Goal: Information Seeking & Learning: Learn about a topic

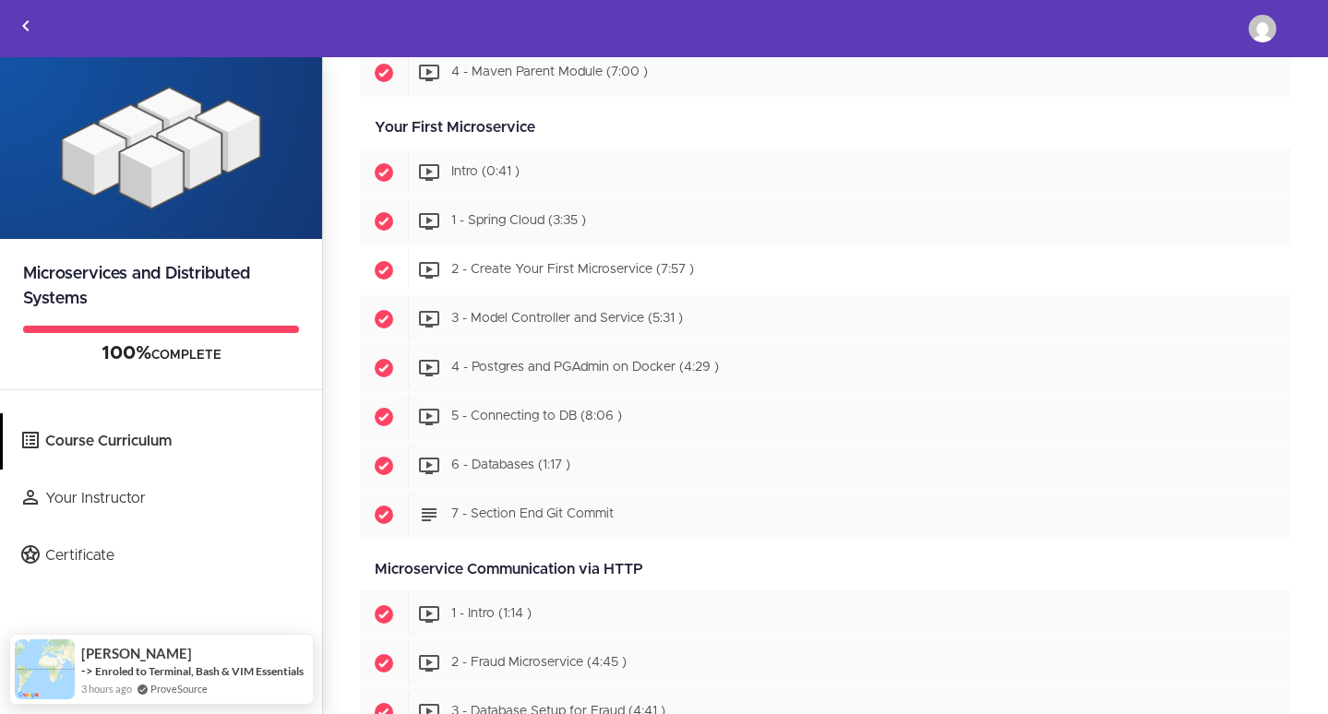
scroll to position [547, 0]
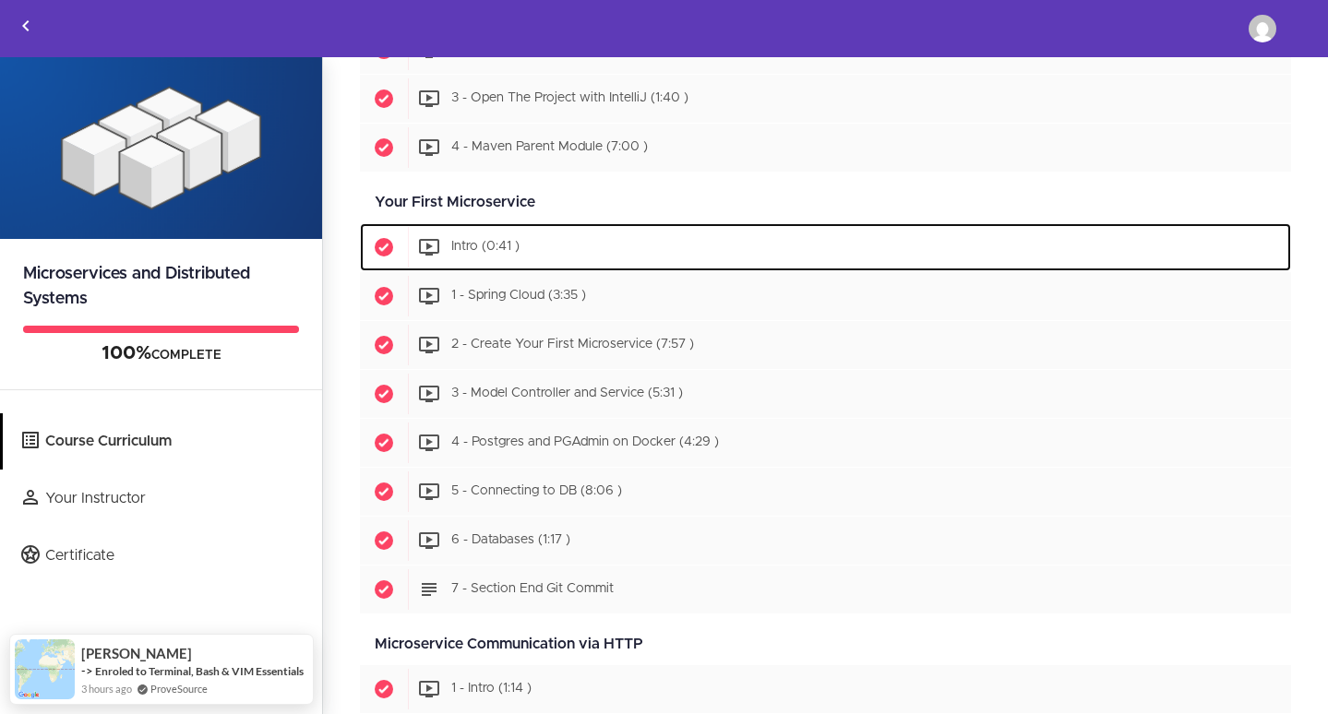
click at [491, 249] on span "Intro (0:41 )" at bounding box center [485, 247] width 68 height 13
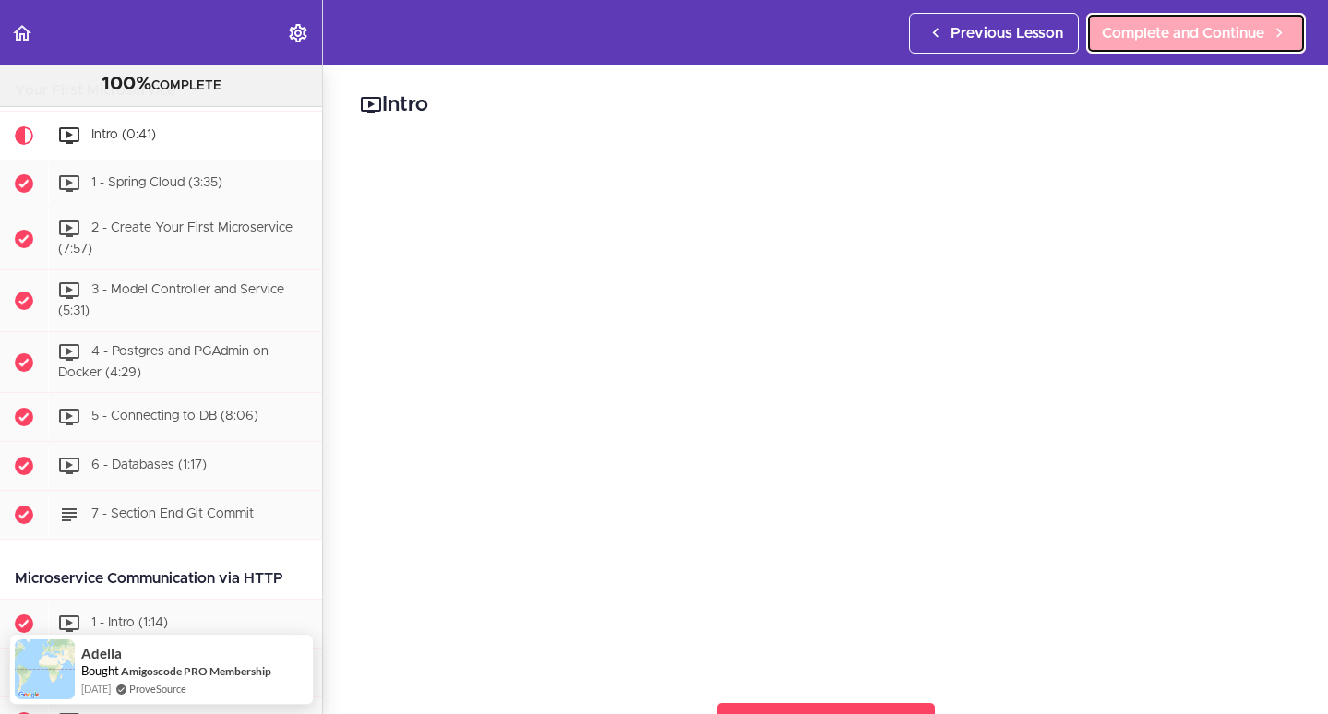
click at [1214, 49] on link "Complete and Continue" at bounding box center [1196, 33] width 220 height 41
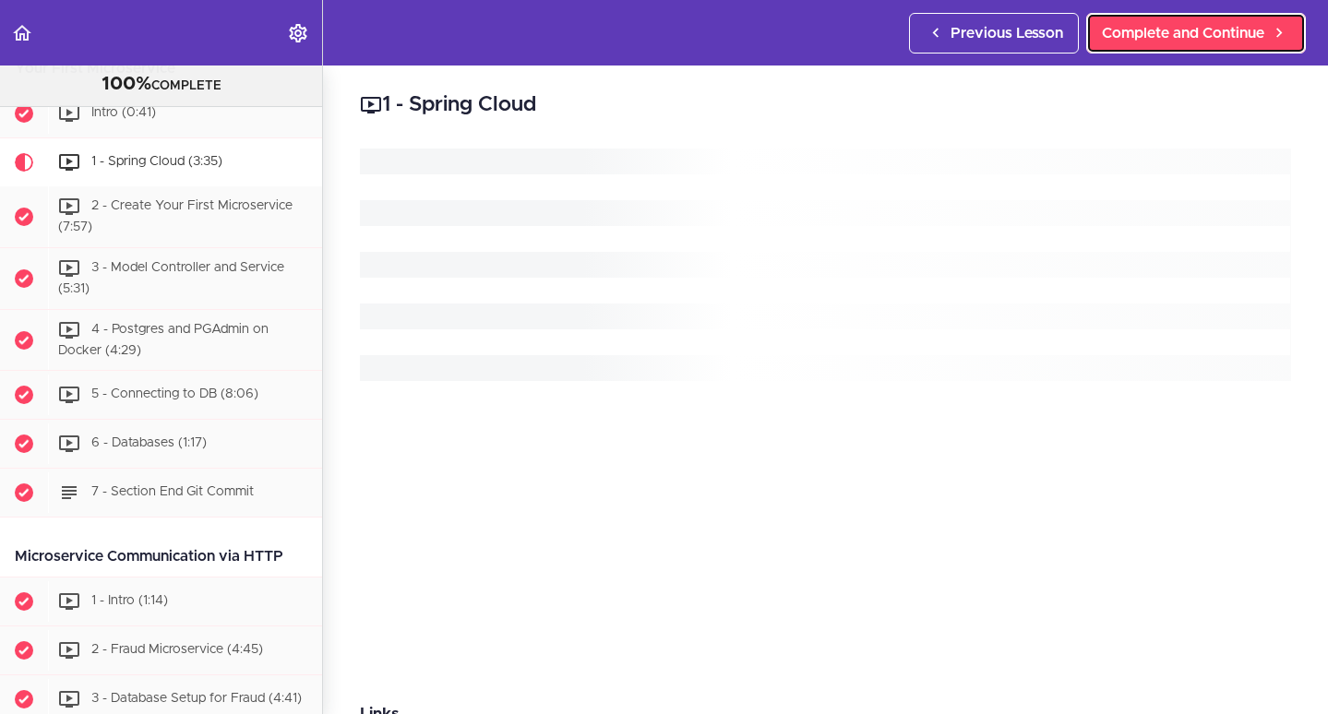
scroll to position [709, 0]
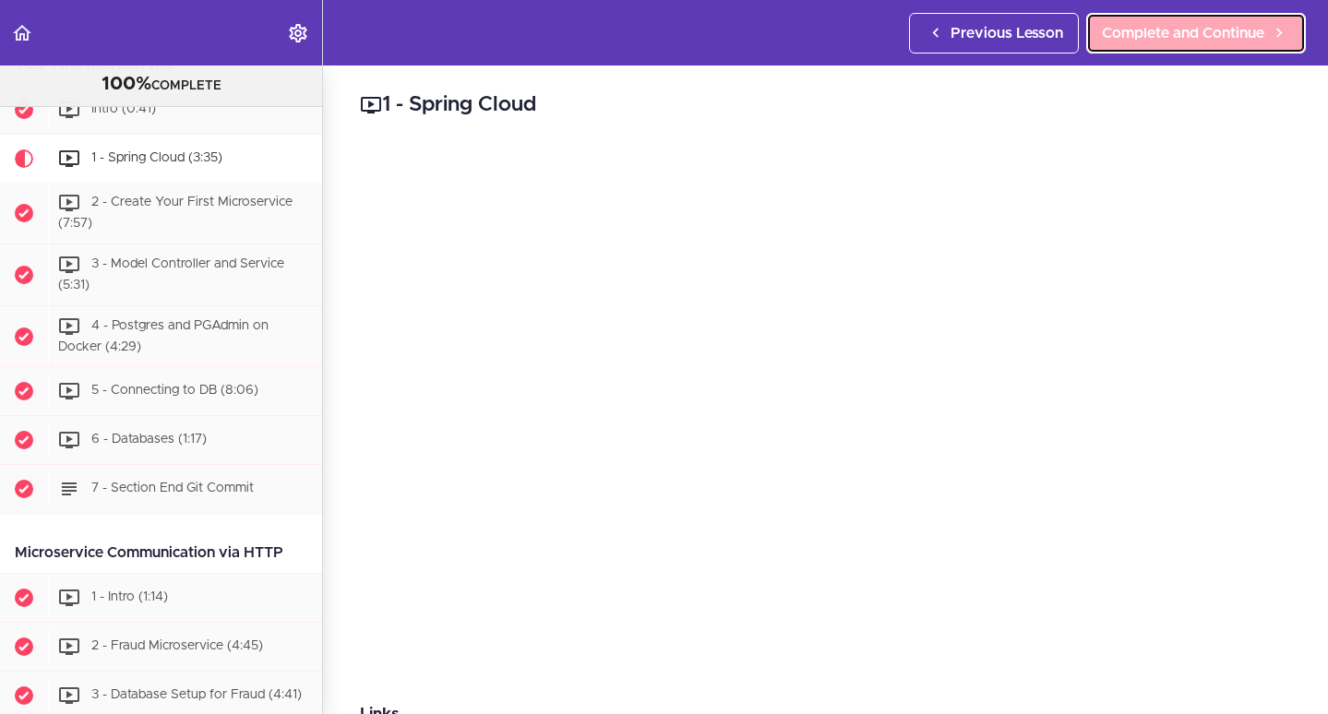
click at [1214, 42] on span "Complete and Continue" at bounding box center [1183, 33] width 162 height 22
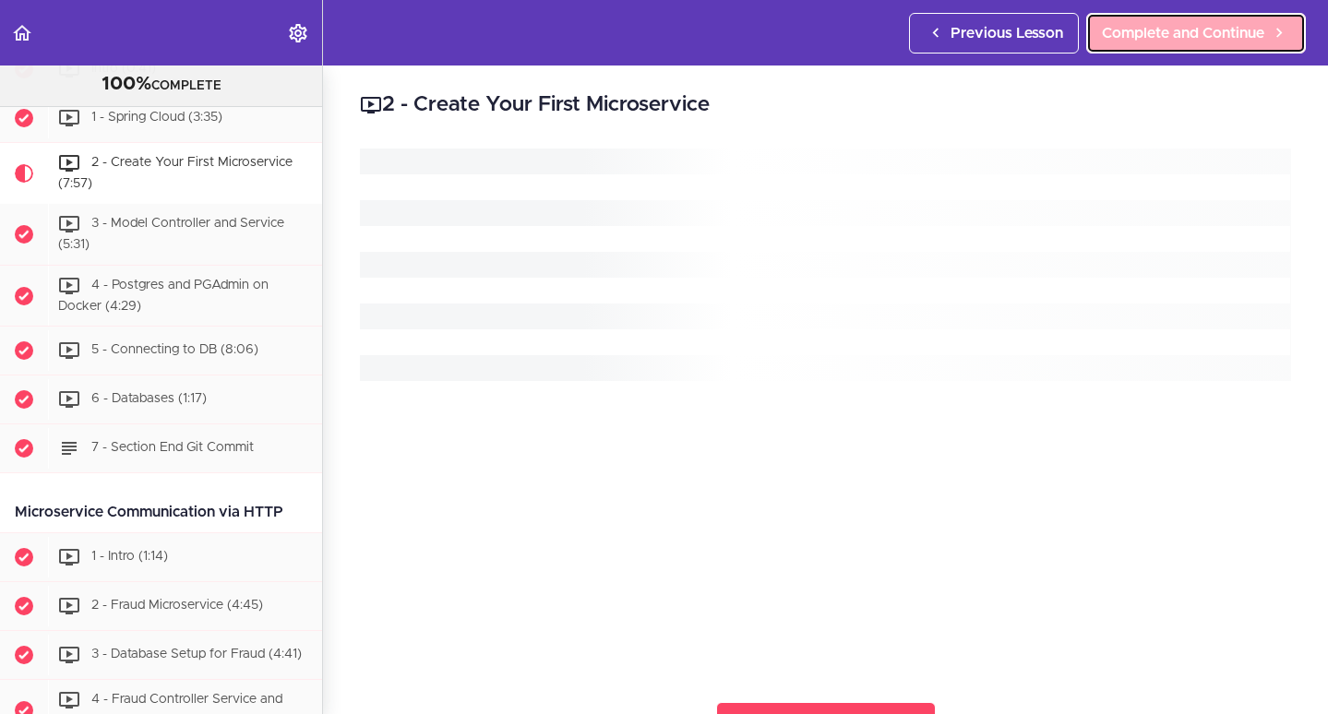
scroll to position [758, 0]
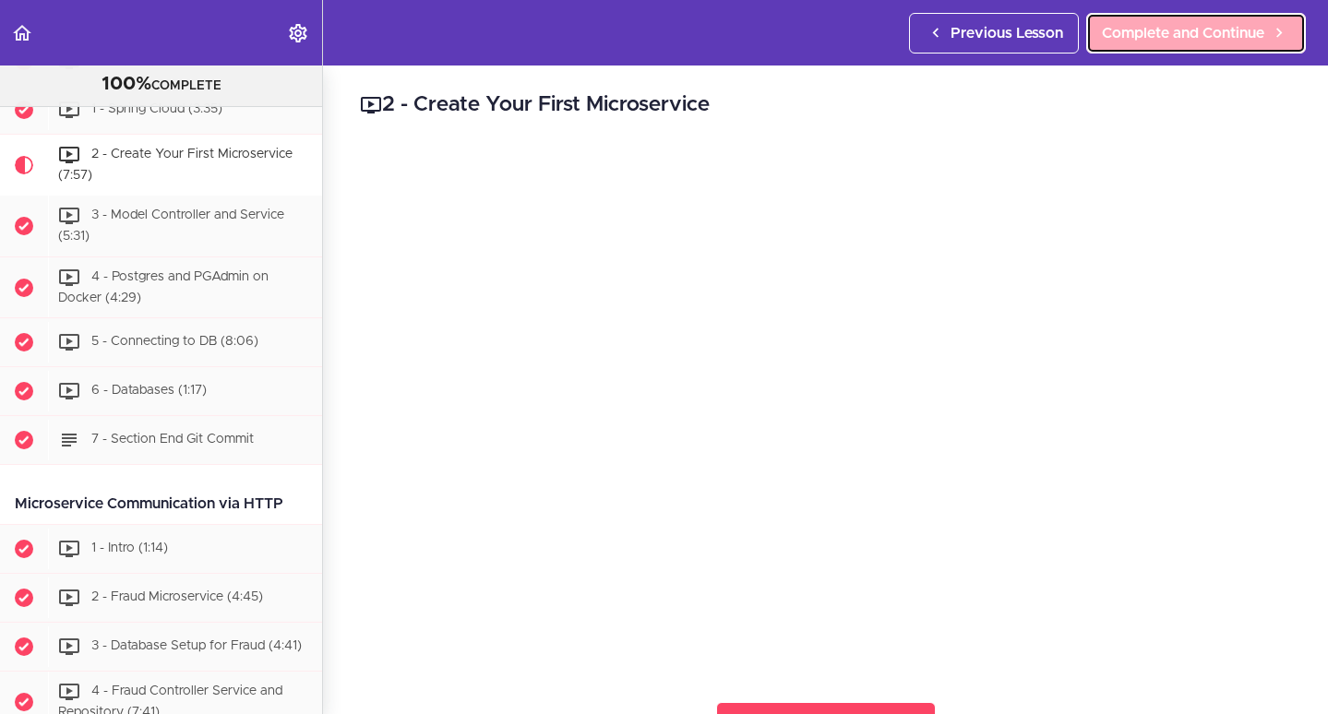
click at [1176, 44] on link "Complete and Continue" at bounding box center [1196, 33] width 220 height 41
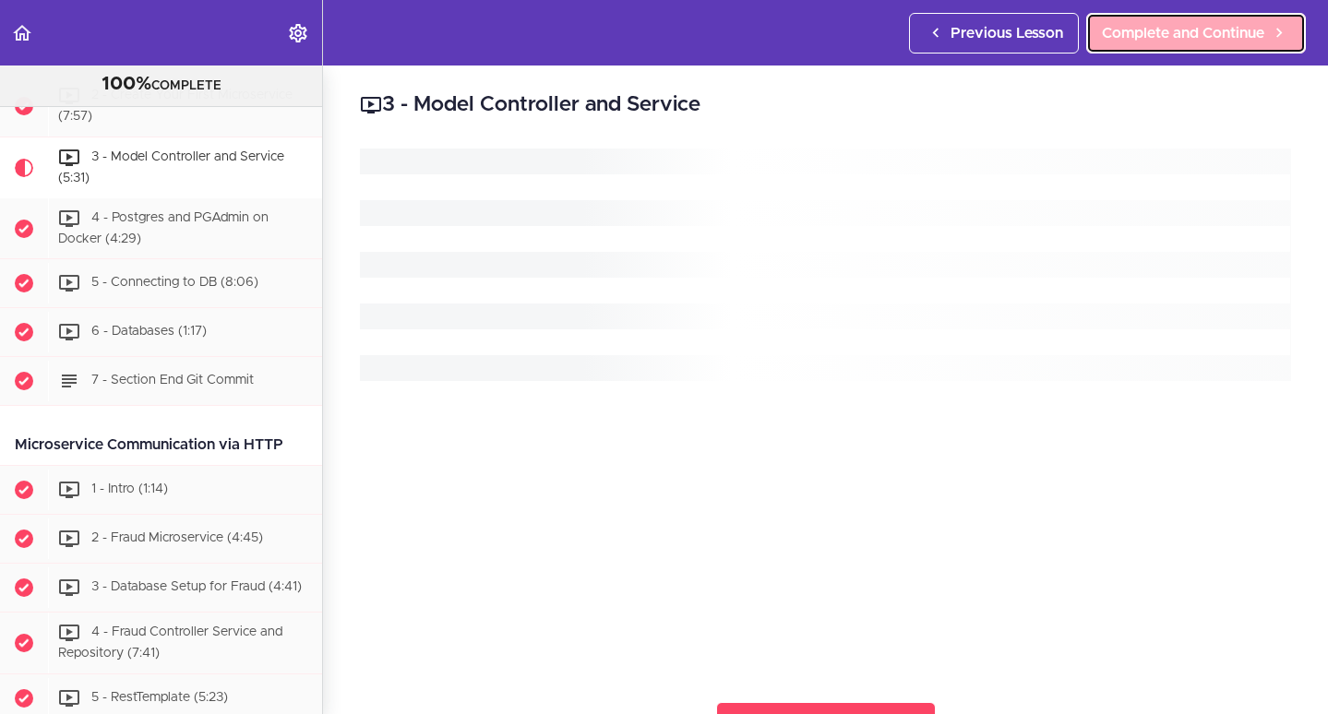
scroll to position [819, 0]
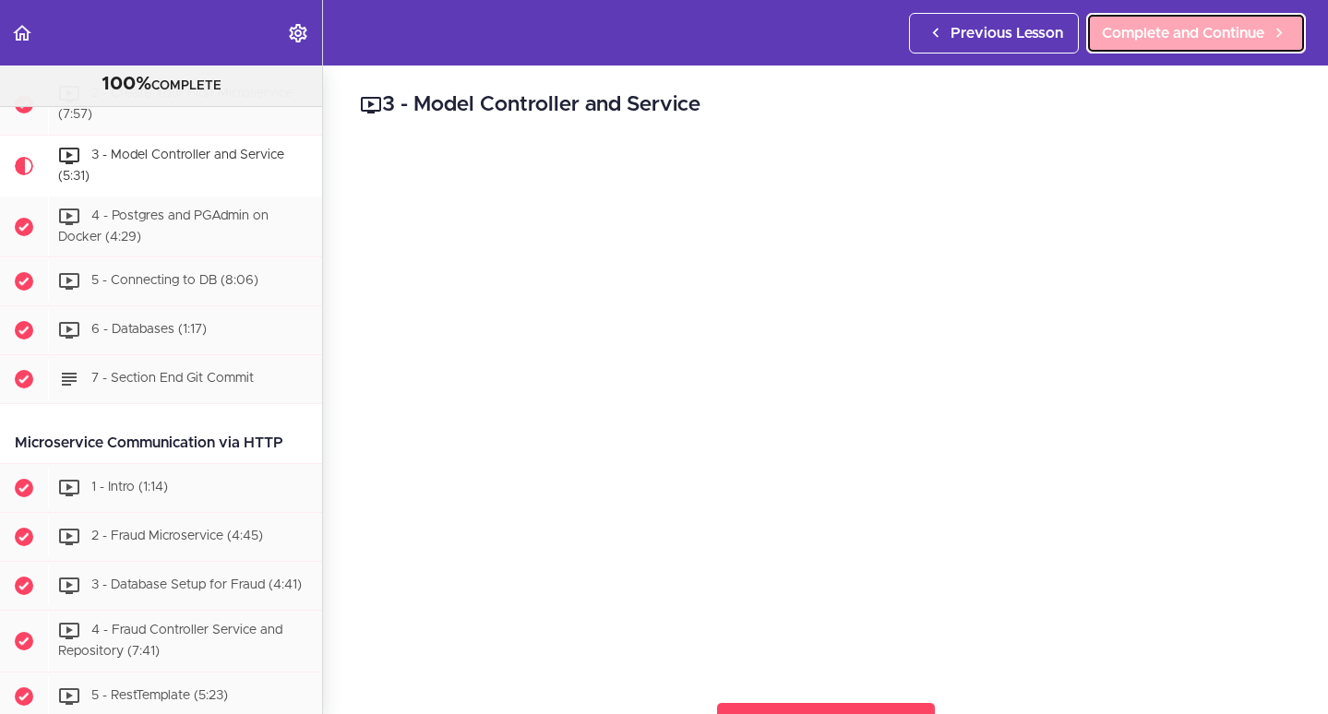
click at [1172, 34] on span "Complete and Continue" at bounding box center [1183, 33] width 162 height 22
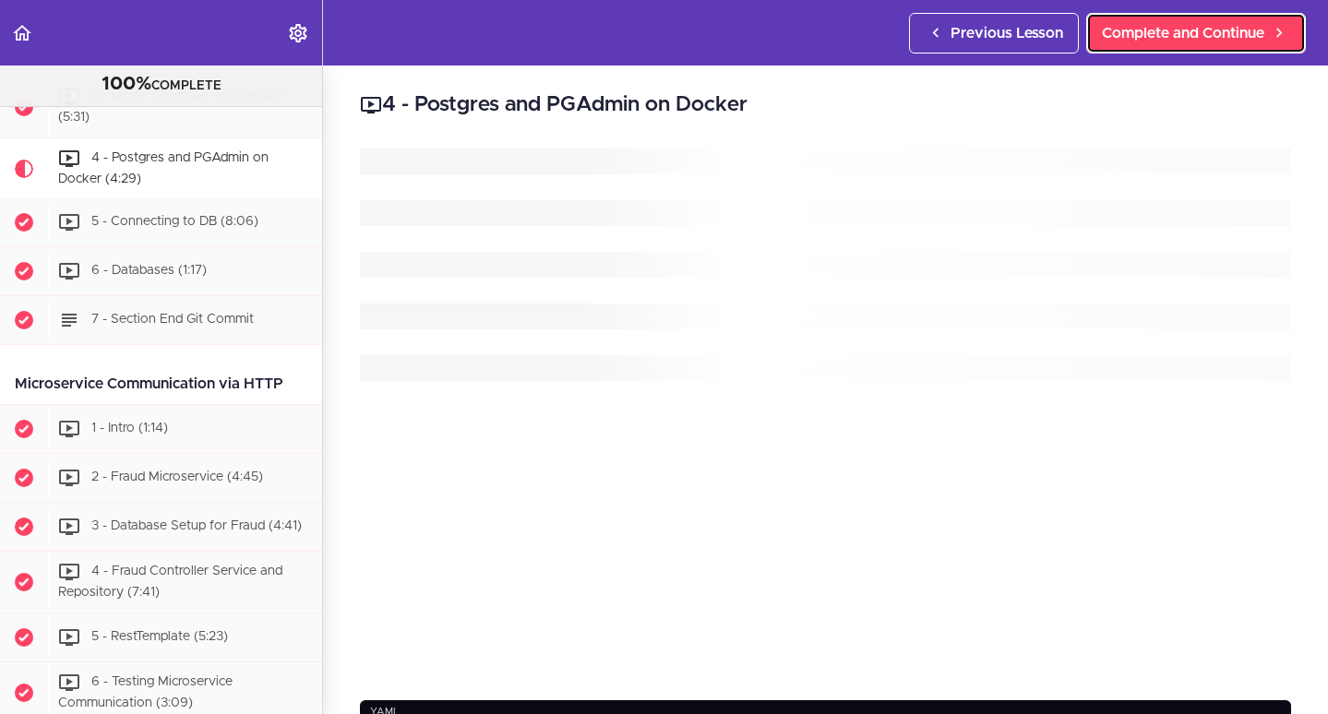
scroll to position [881, 0]
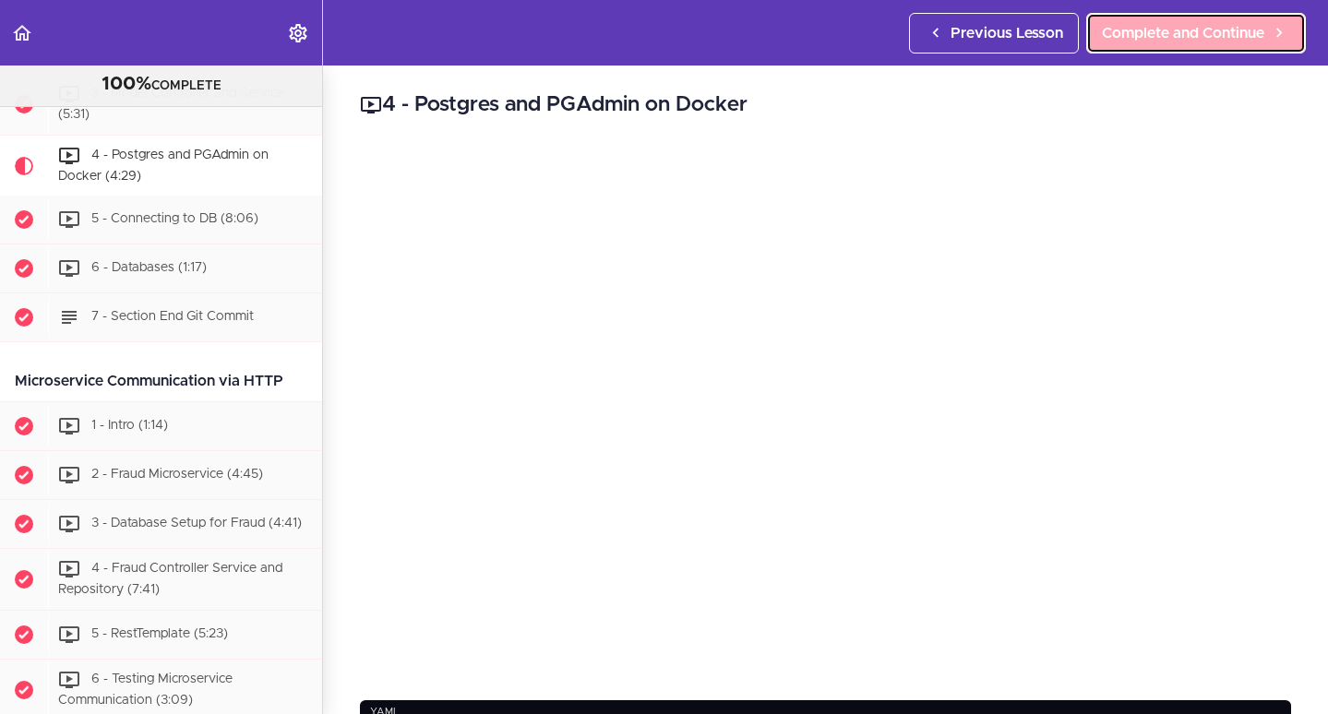
click at [1189, 29] on span "Complete and Continue" at bounding box center [1183, 33] width 162 height 22
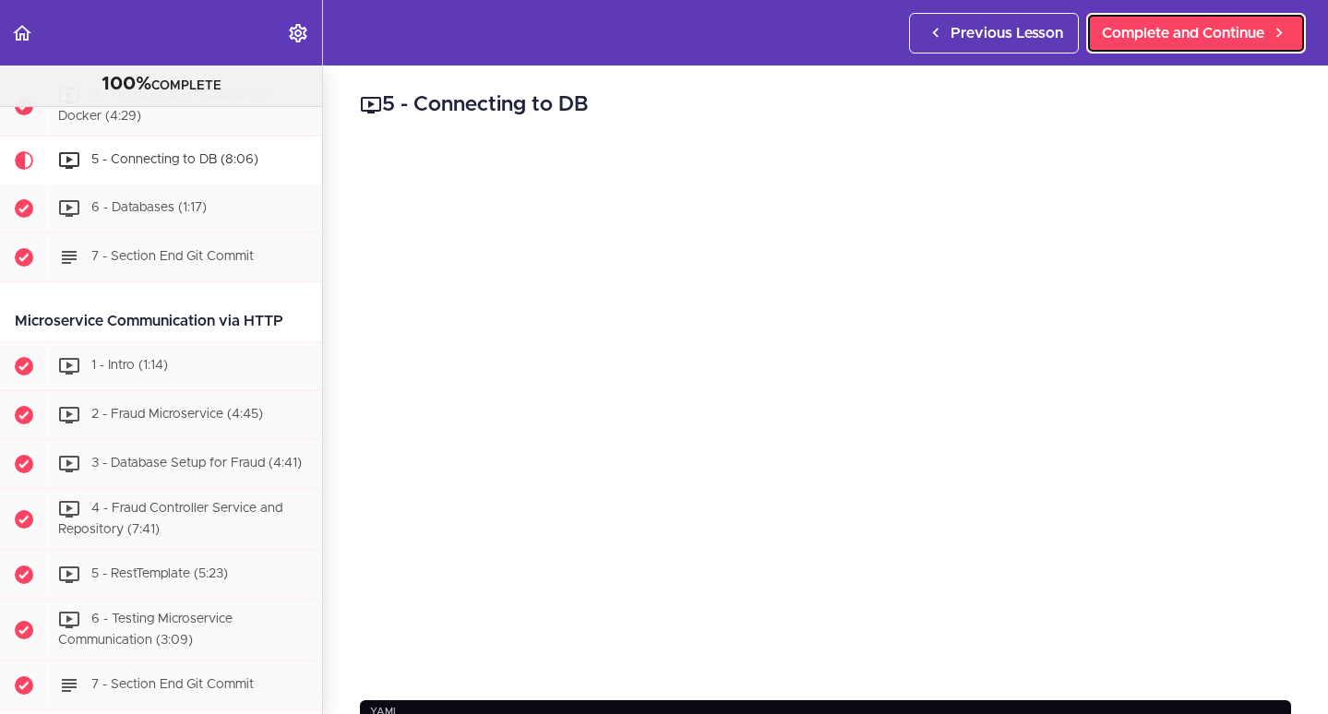
scroll to position [942, 0]
click at [1177, 31] on span "Complete and Continue" at bounding box center [1183, 33] width 162 height 22
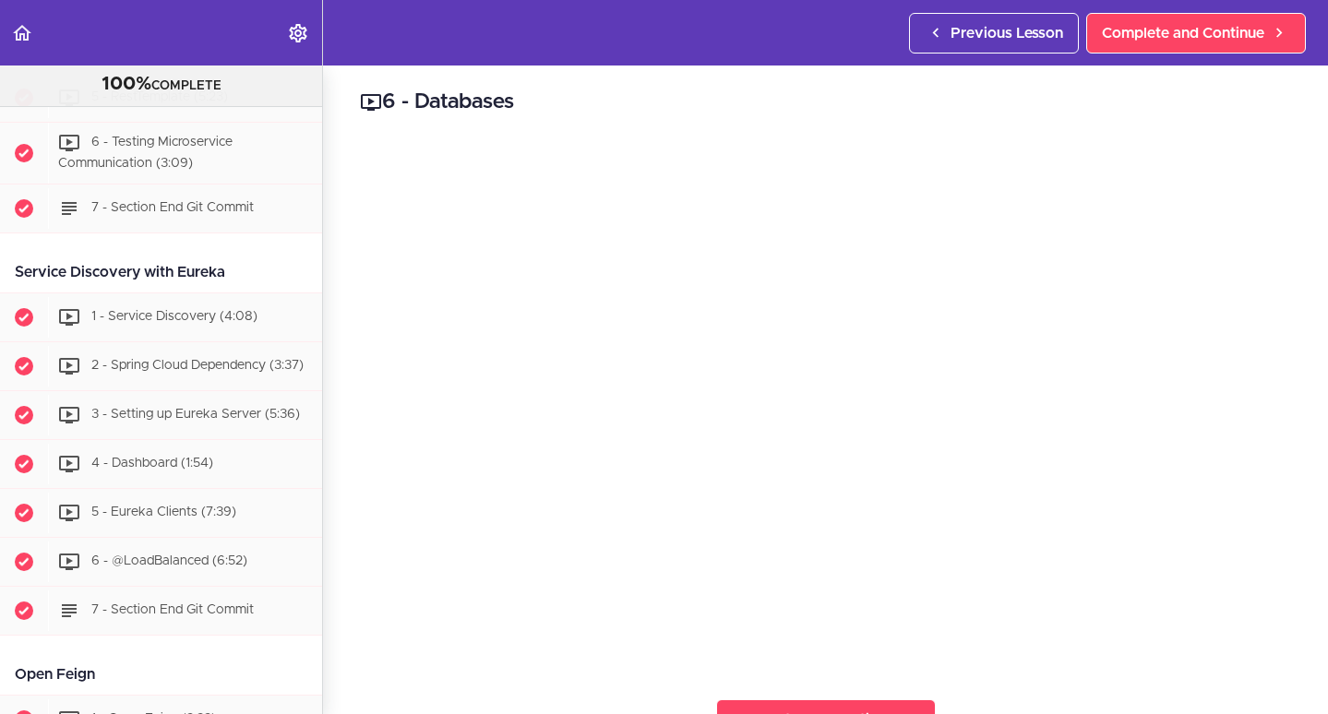
scroll to position [4, 0]
click at [1165, 33] on span "Complete and Continue" at bounding box center [1183, 33] width 162 height 22
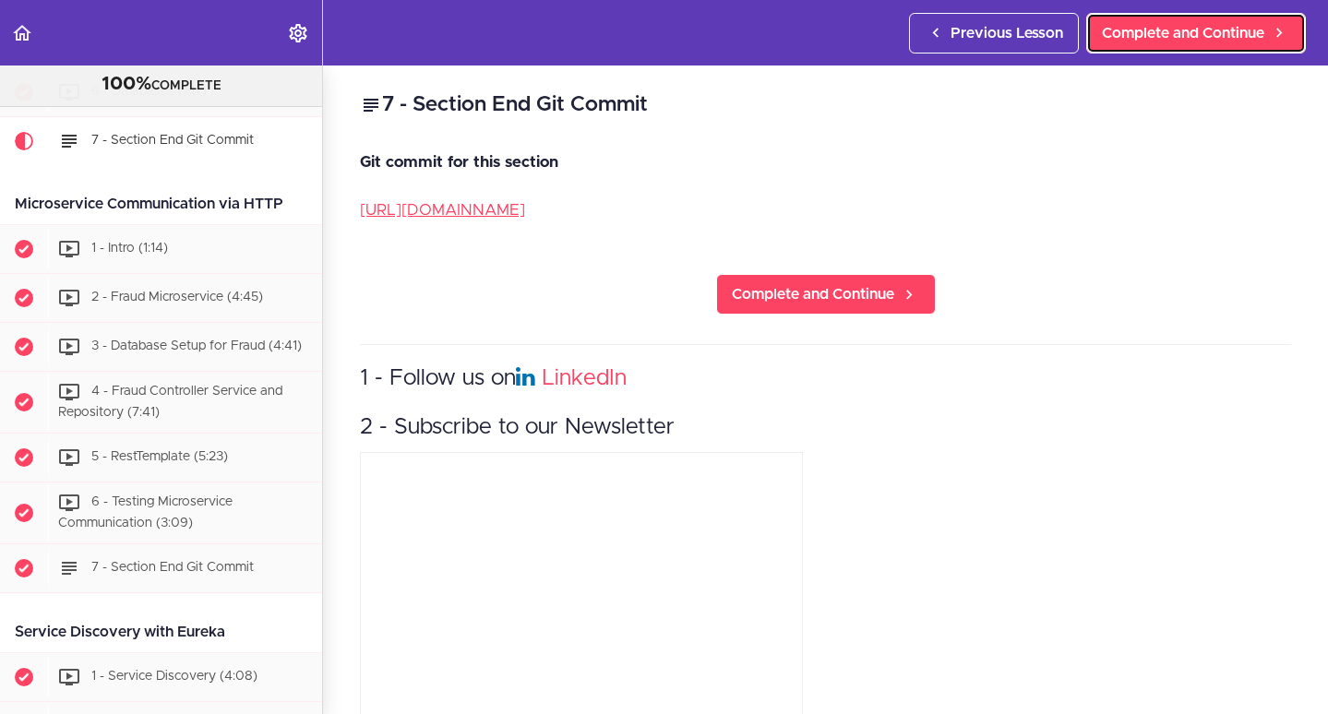
scroll to position [1039, 0]
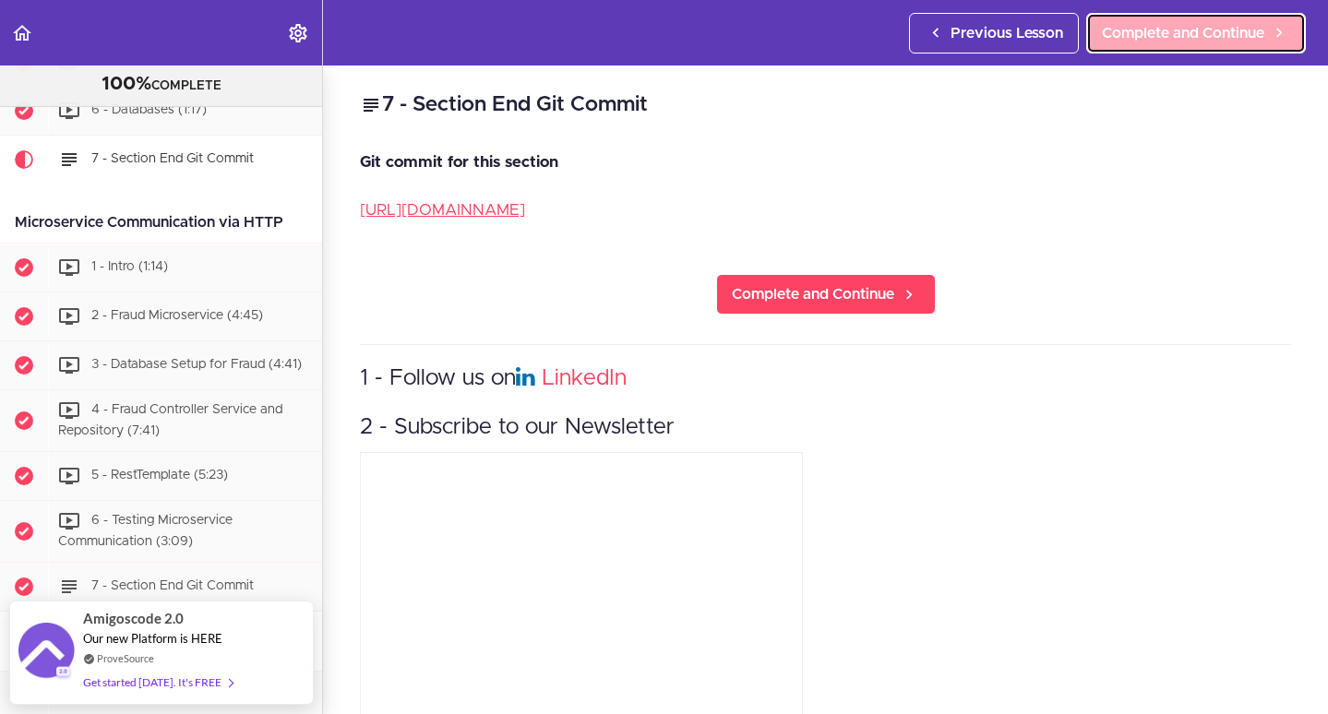
click at [1262, 31] on span "Complete and Continue" at bounding box center [1183, 33] width 162 height 22
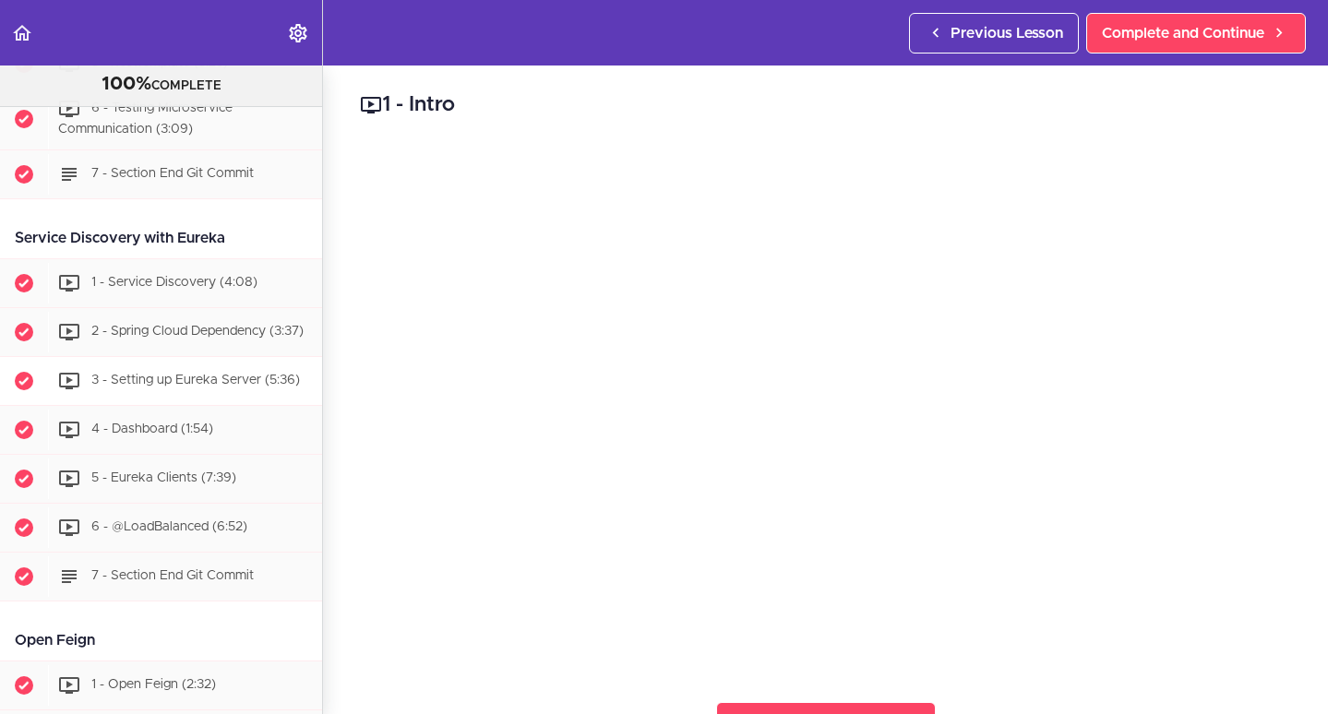
scroll to position [1601, 0]
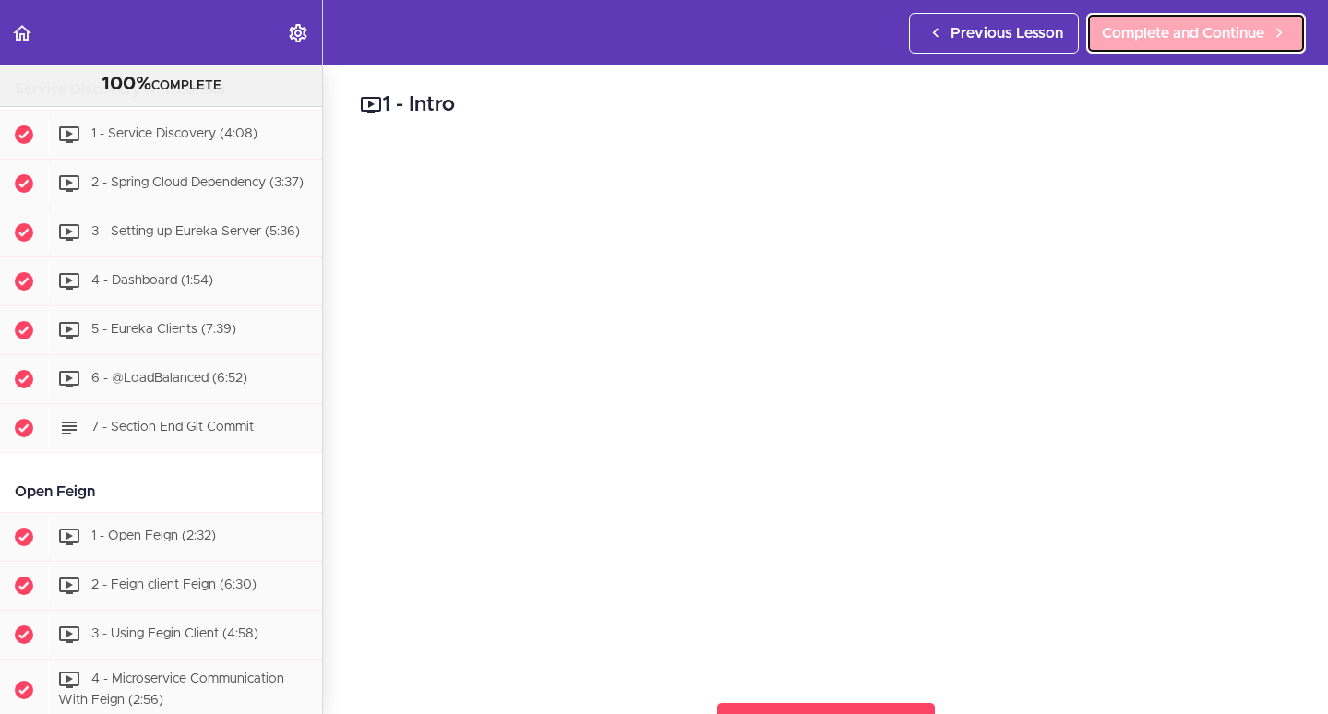
click at [1207, 45] on link "Complete and Continue" at bounding box center [1196, 33] width 220 height 41
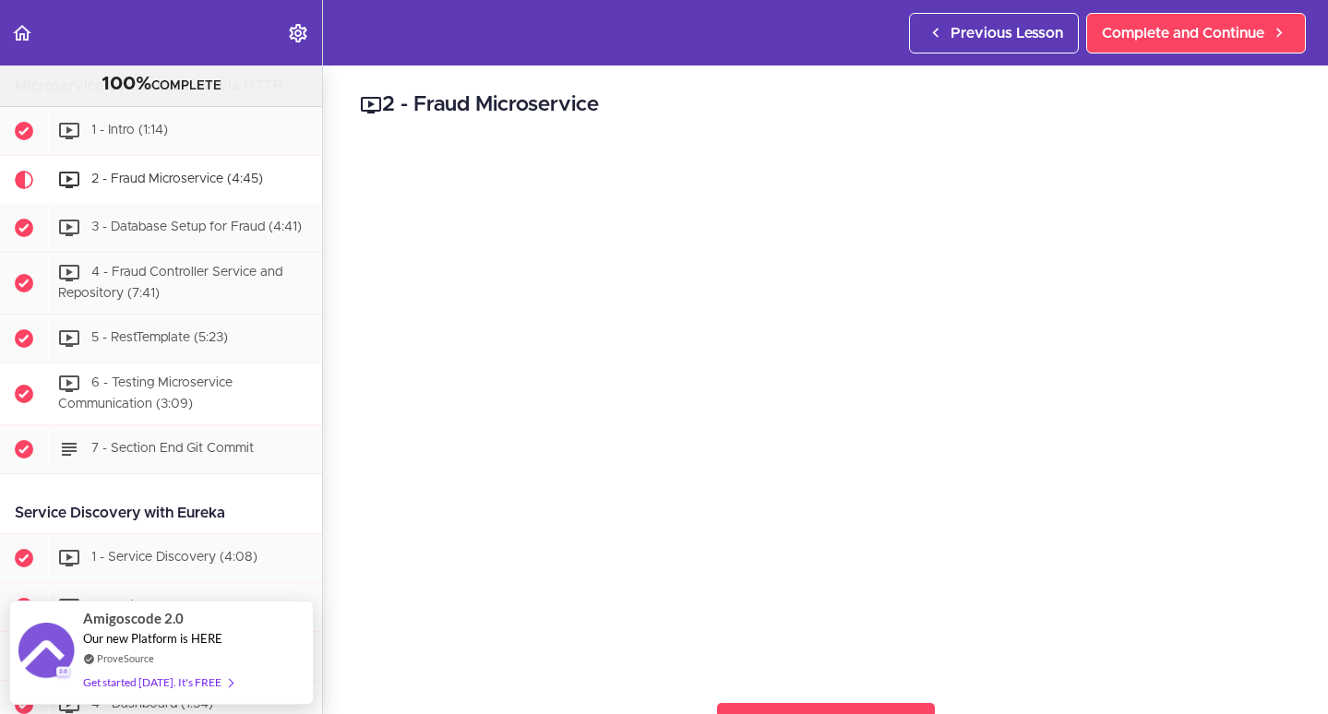
scroll to position [1166, 0]
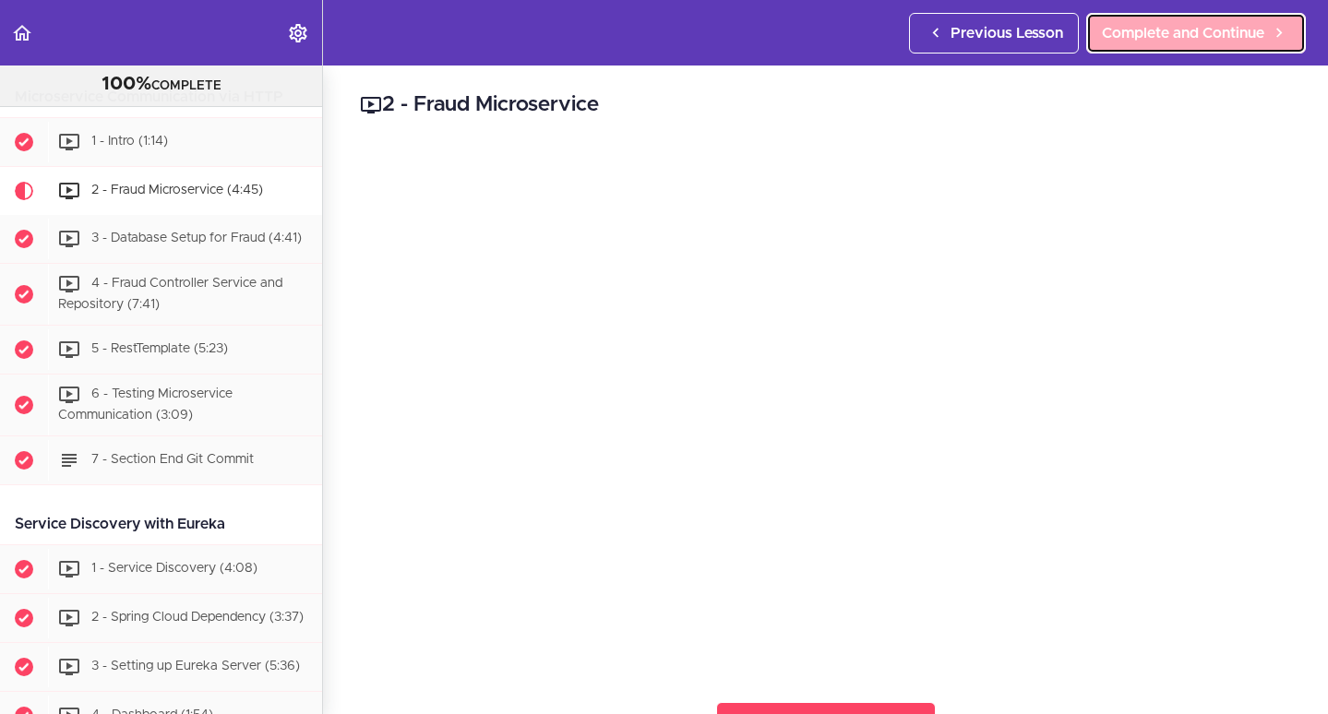
click at [1163, 38] on span "Complete and Continue" at bounding box center [1183, 33] width 162 height 22
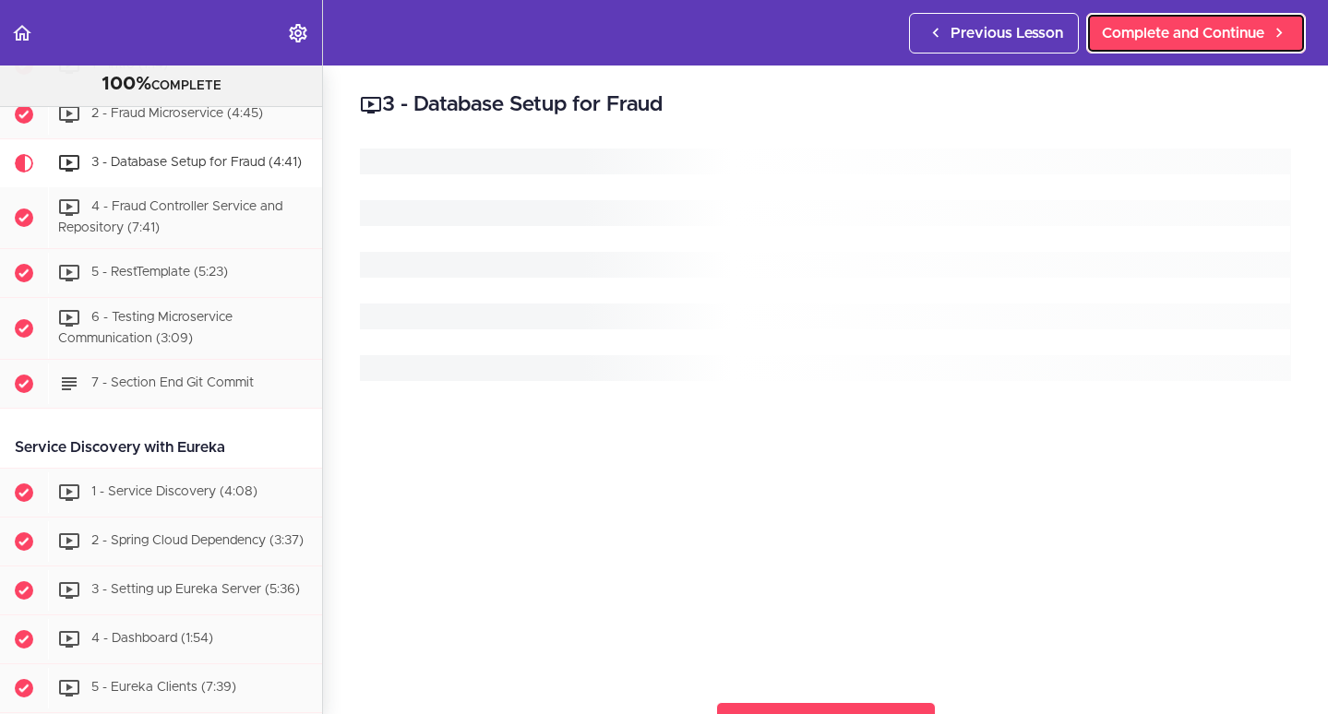
scroll to position [1246, 0]
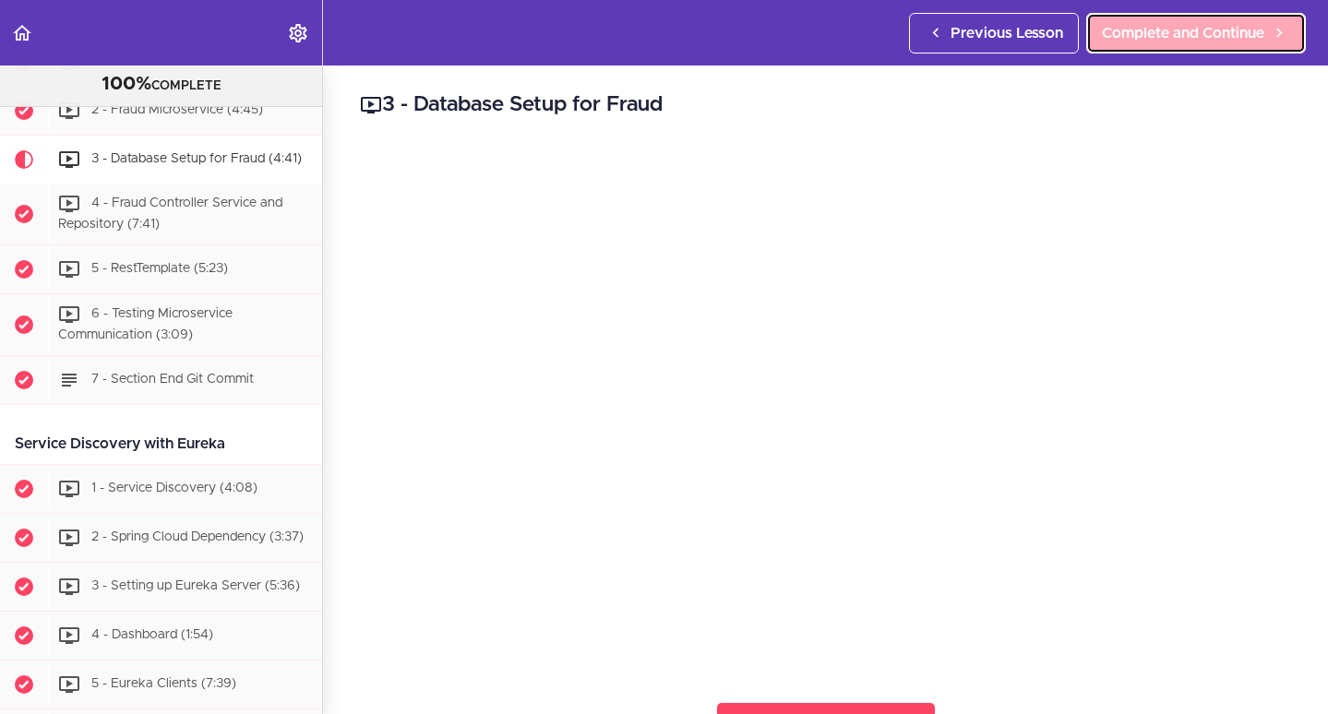
click at [1170, 42] on span "Complete and Continue" at bounding box center [1183, 33] width 162 height 22
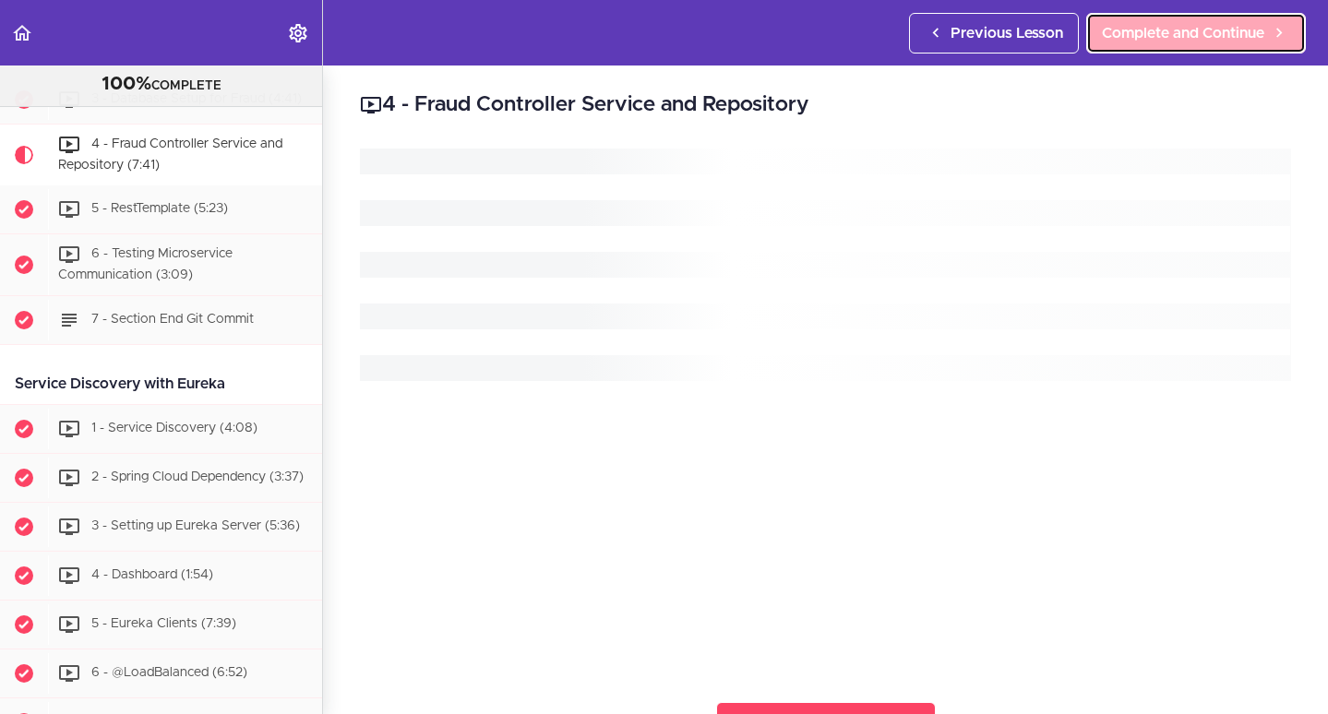
scroll to position [1308, 0]
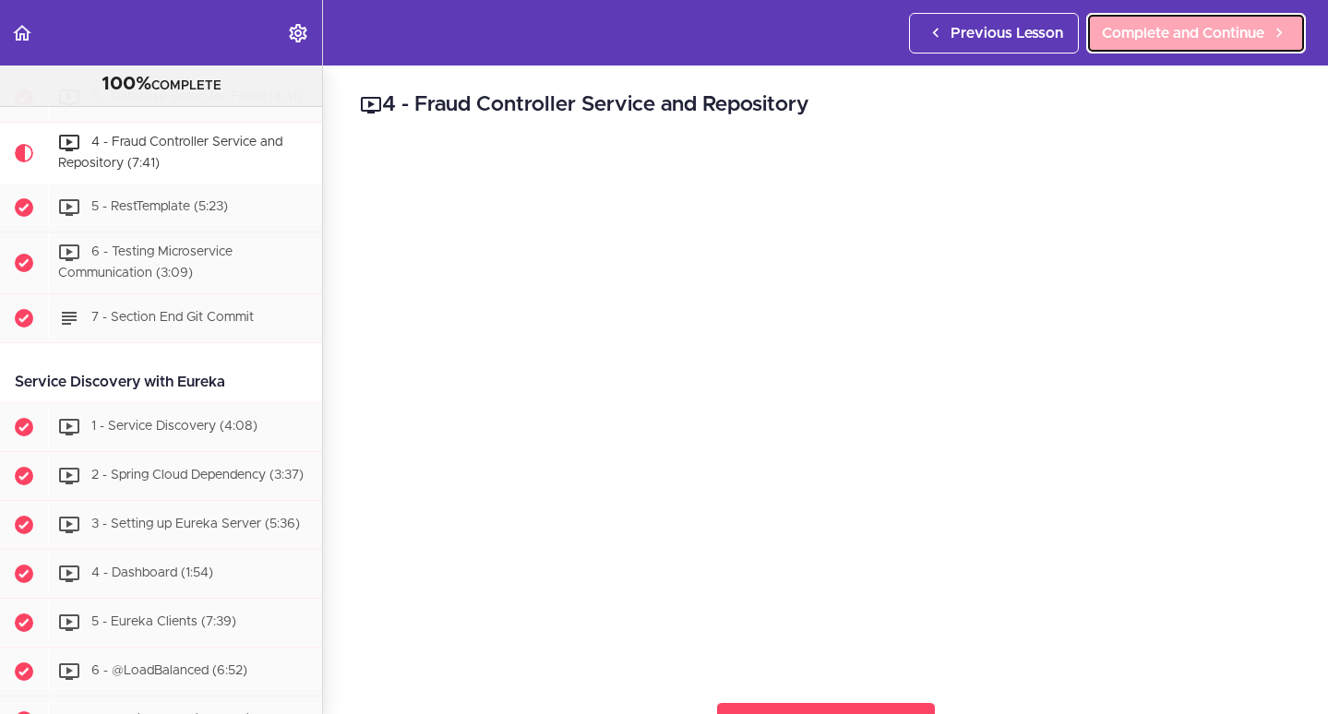
click at [1218, 31] on span "Complete and Continue" at bounding box center [1183, 33] width 162 height 22
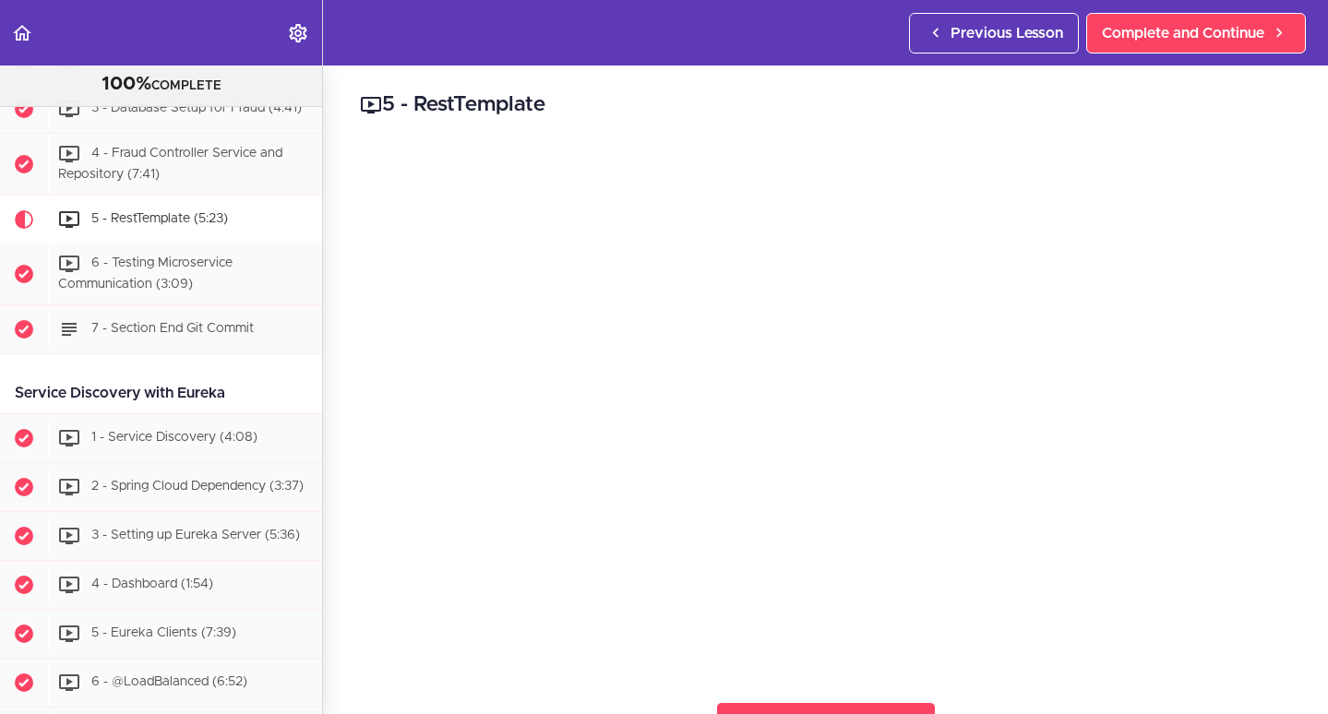
scroll to position [1279, 0]
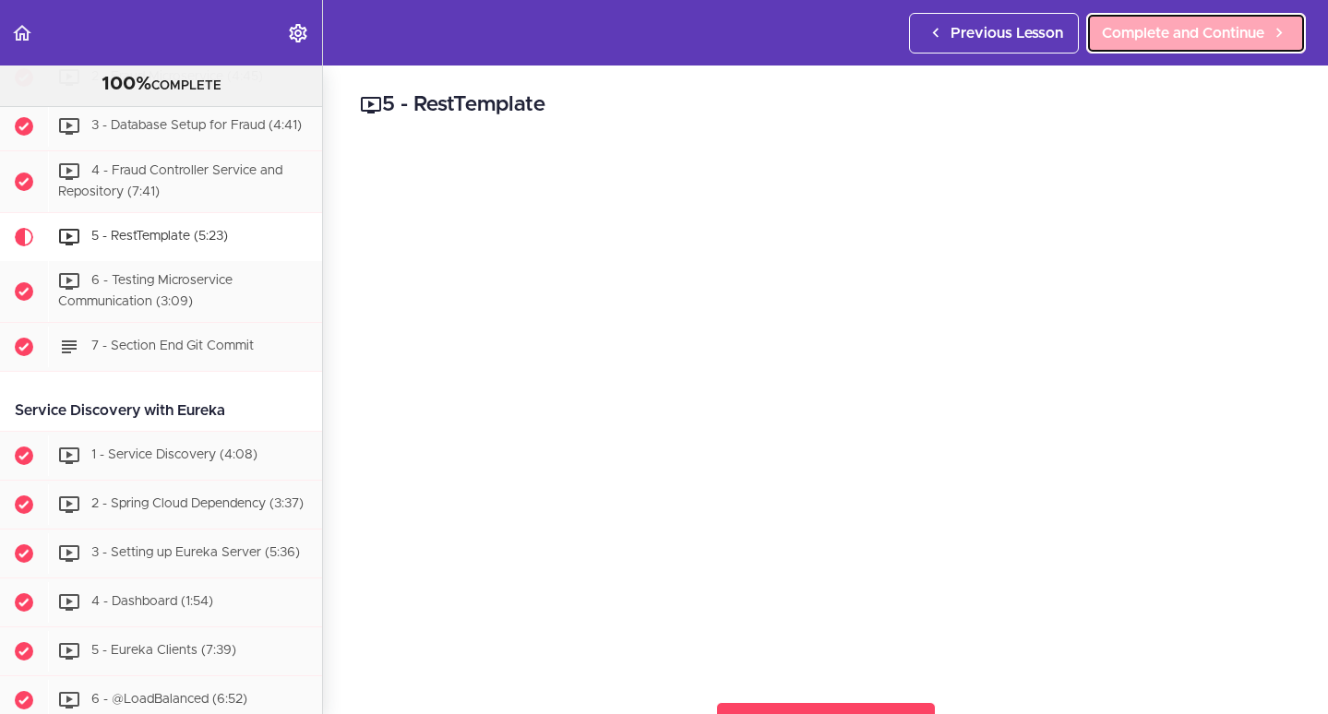
click at [1197, 36] on span "Complete and Continue" at bounding box center [1183, 33] width 162 height 22
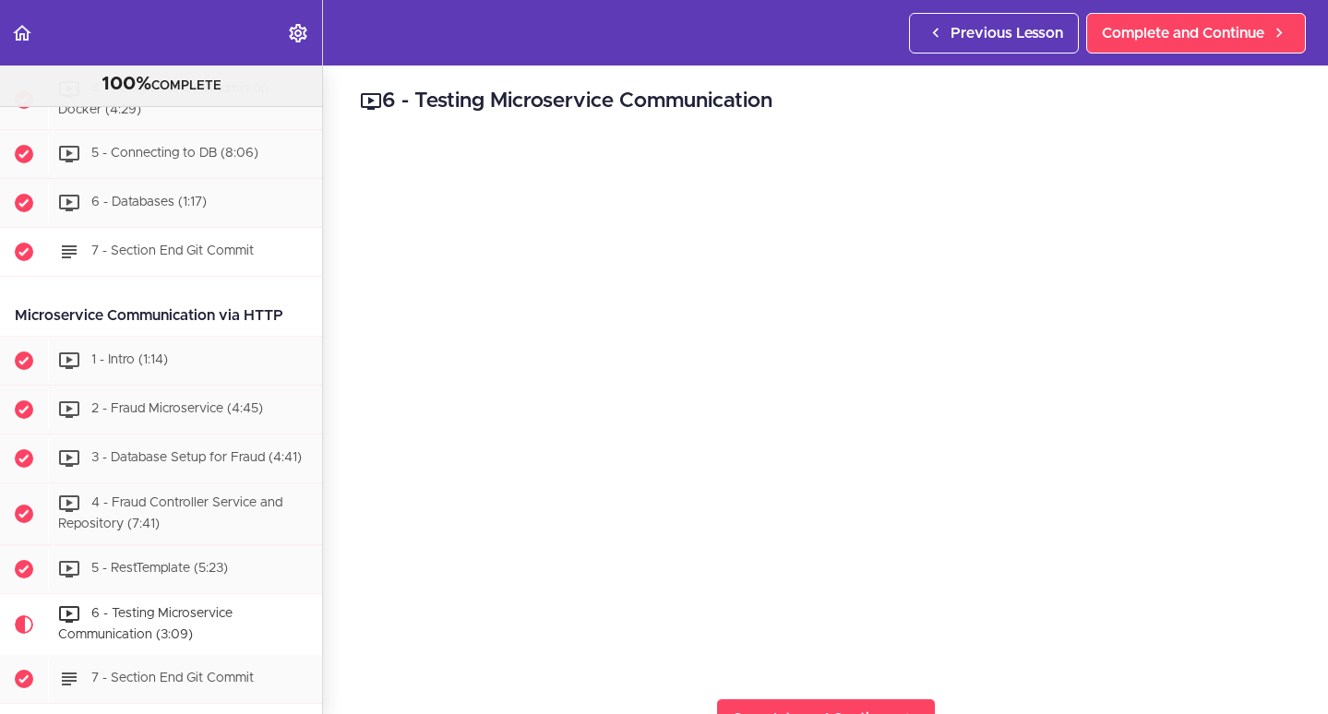
scroll to position [774, 0]
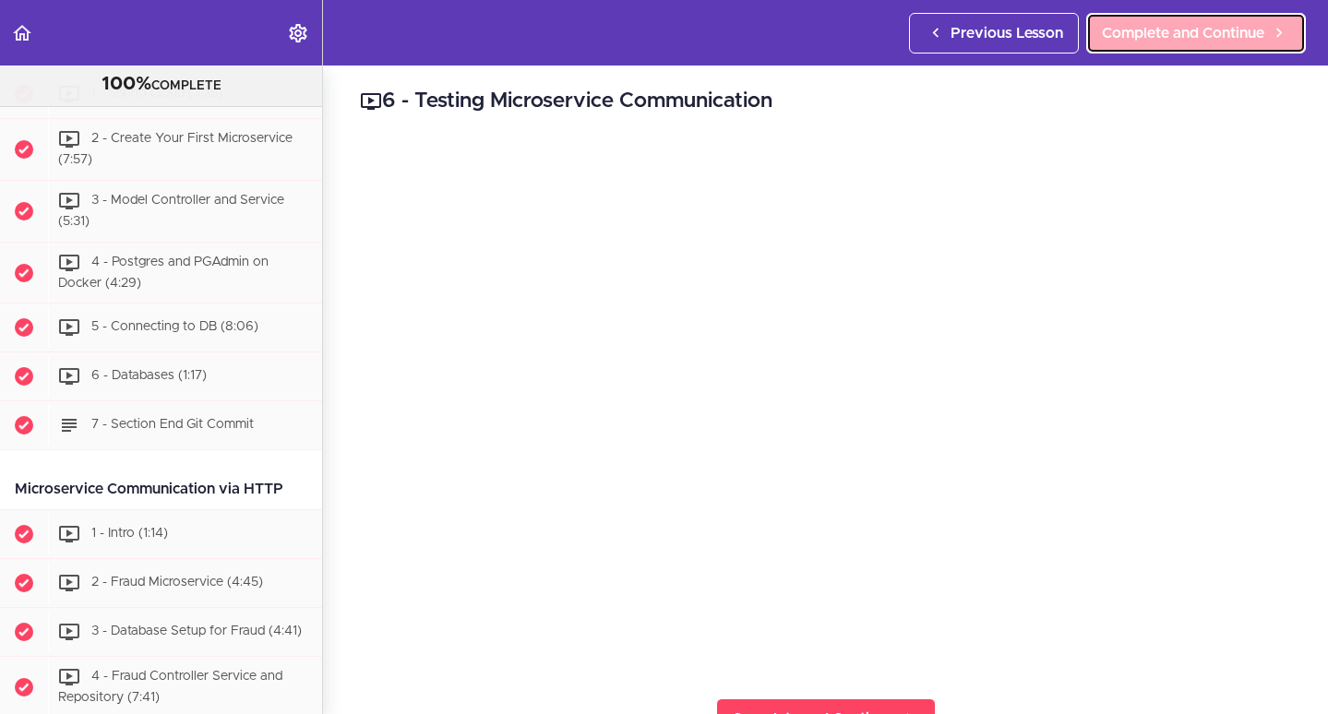
click at [1215, 27] on span "Complete and Continue" at bounding box center [1183, 33] width 162 height 22
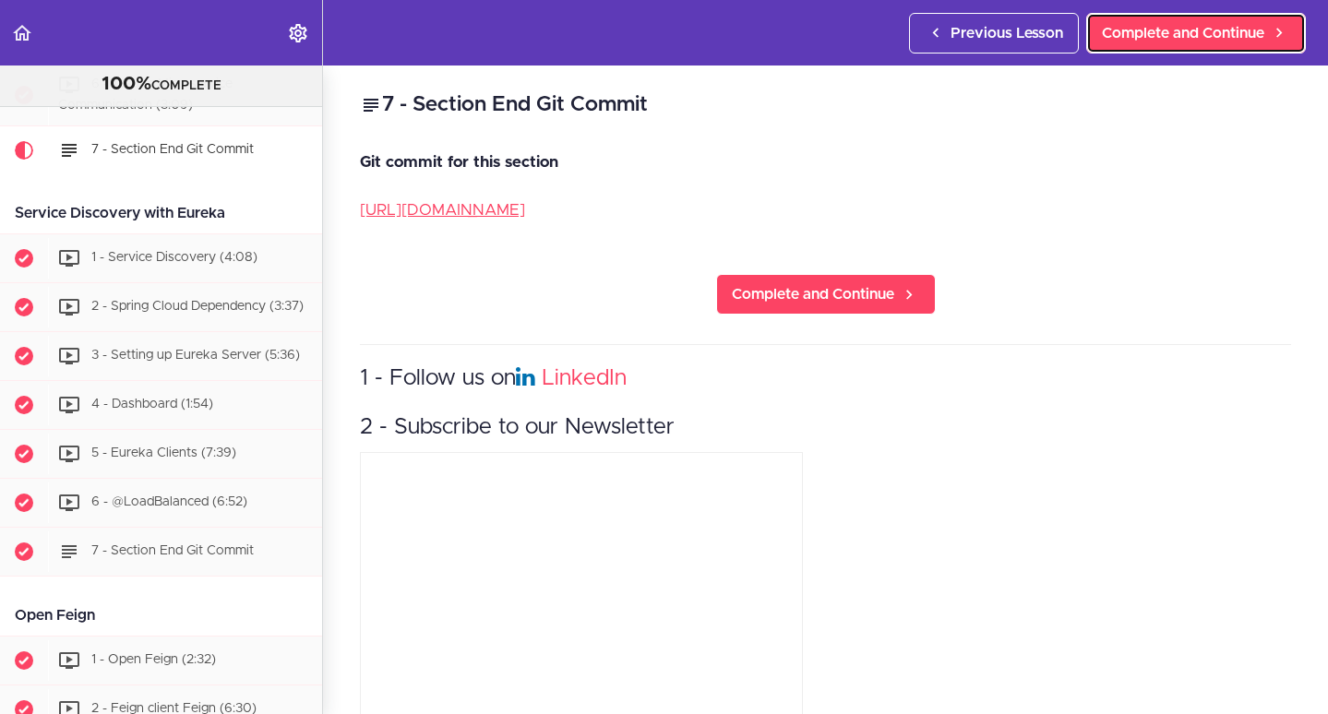
scroll to position [1480, 0]
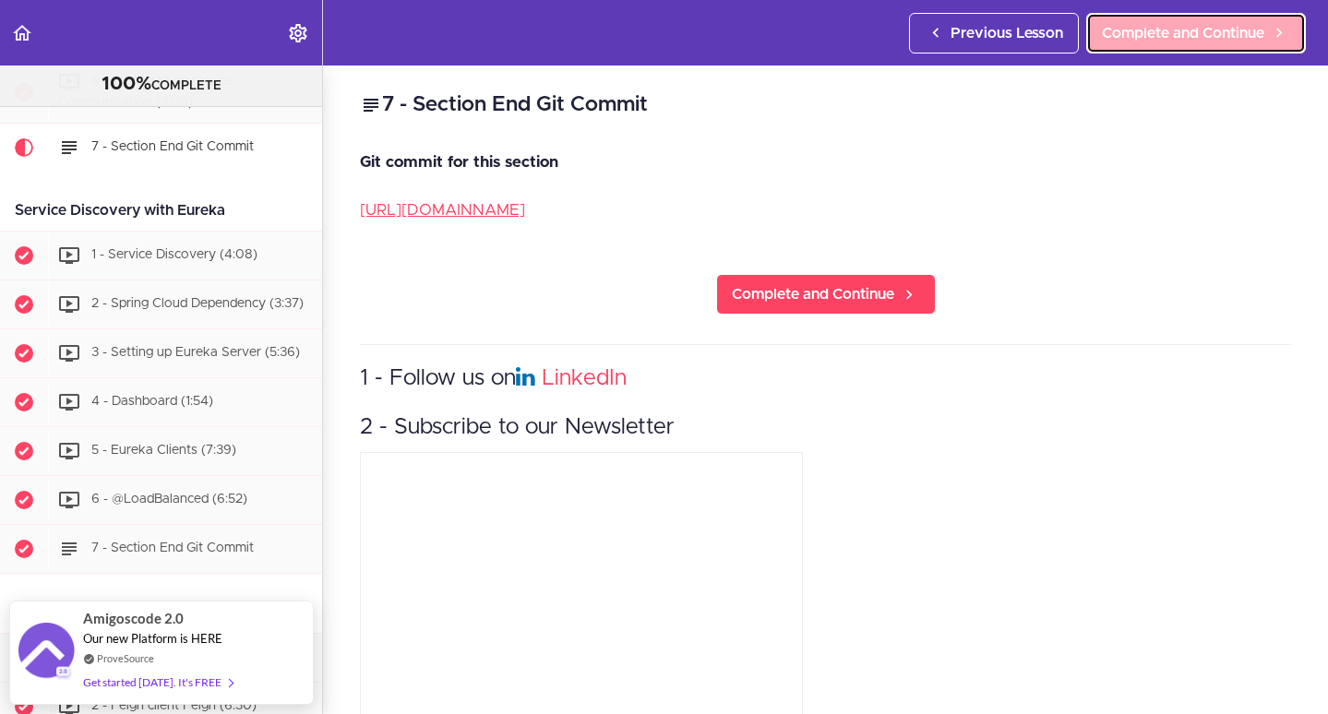
click at [1186, 38] on span "Complete and Continue" at bounding box center [1183, 33] width 162 height 22
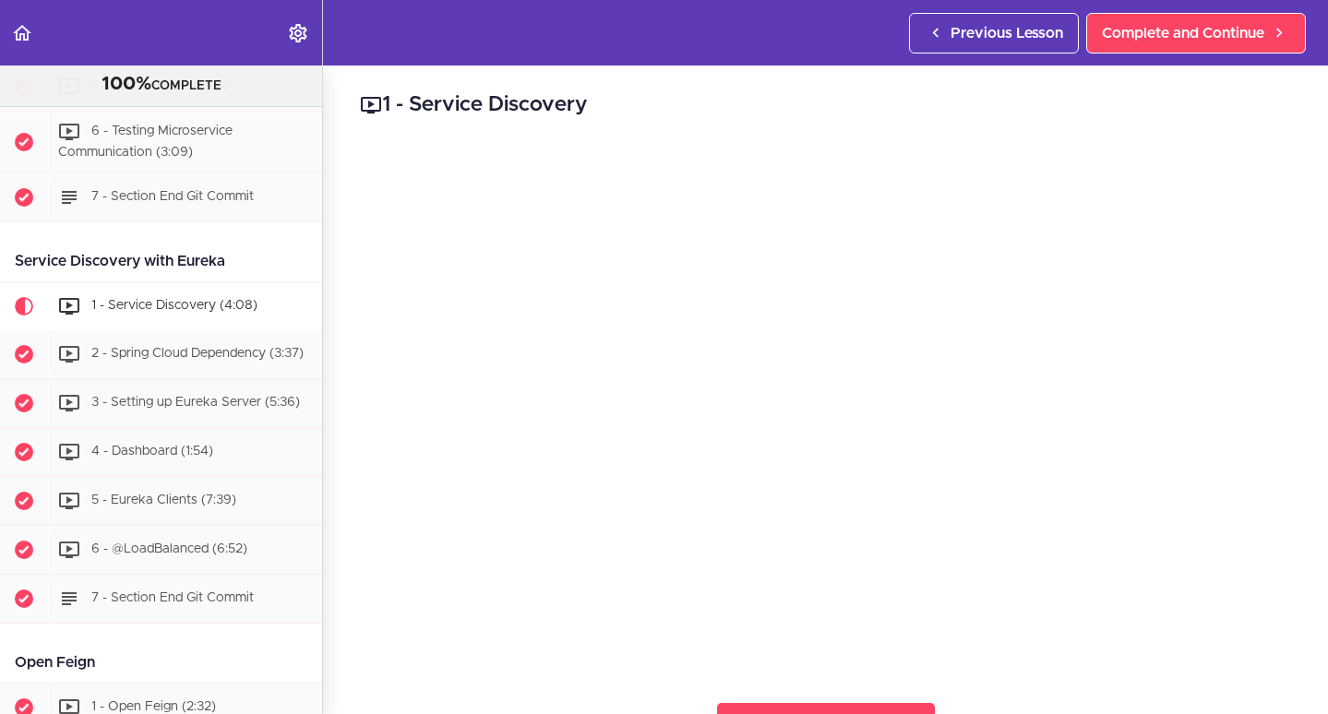
scroll to position [1429, 0]
click at [1195, 42] on span "Complete and Continue" at bounding box center [1183, 33] width 162 height 22
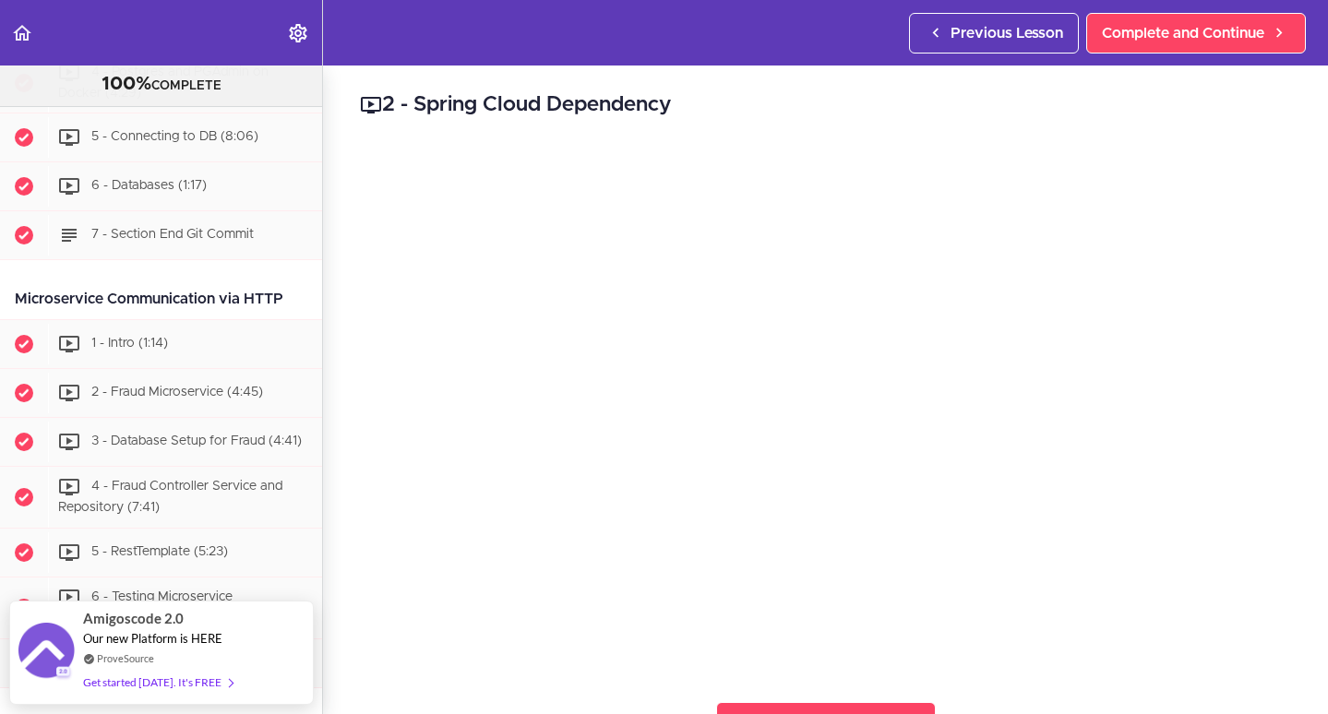
scroll to position [949, 0]
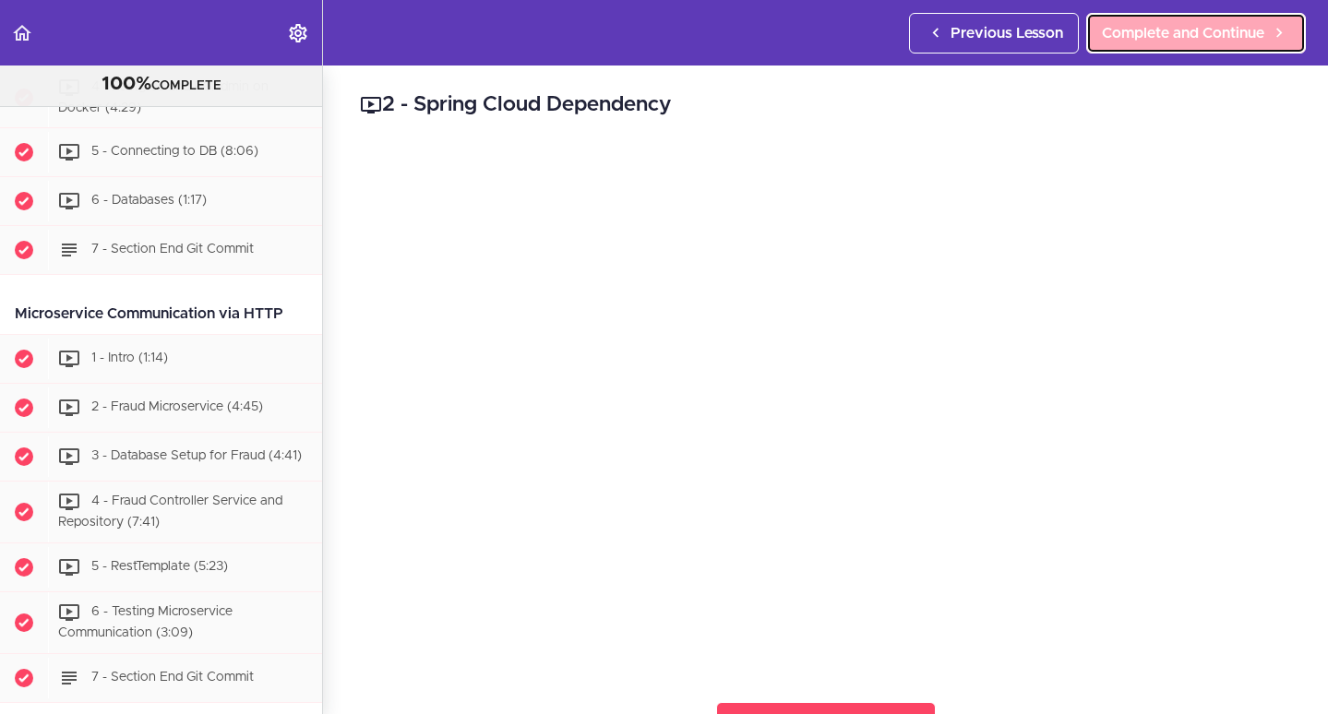
click at [1183, 32] on span "Complete and Continue" at bounding box center [1183, 33] width 162 height 22
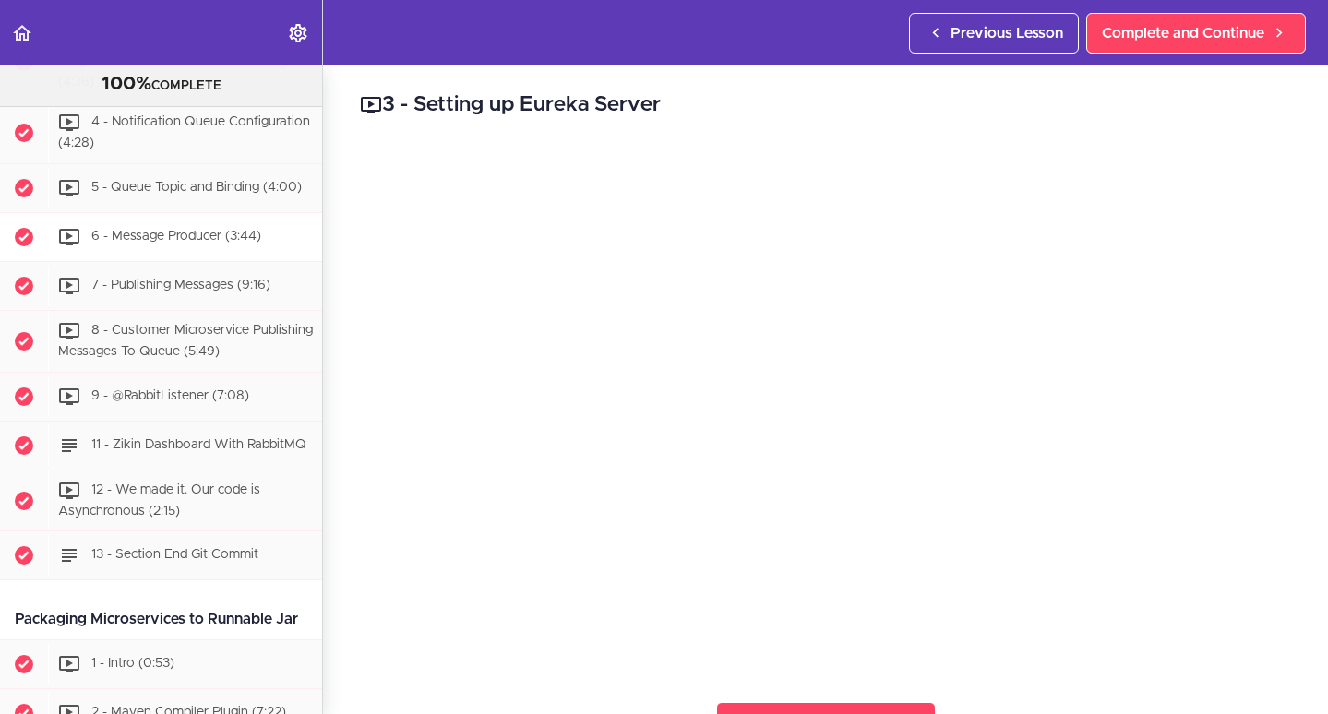
scroll to position [3980, 0]
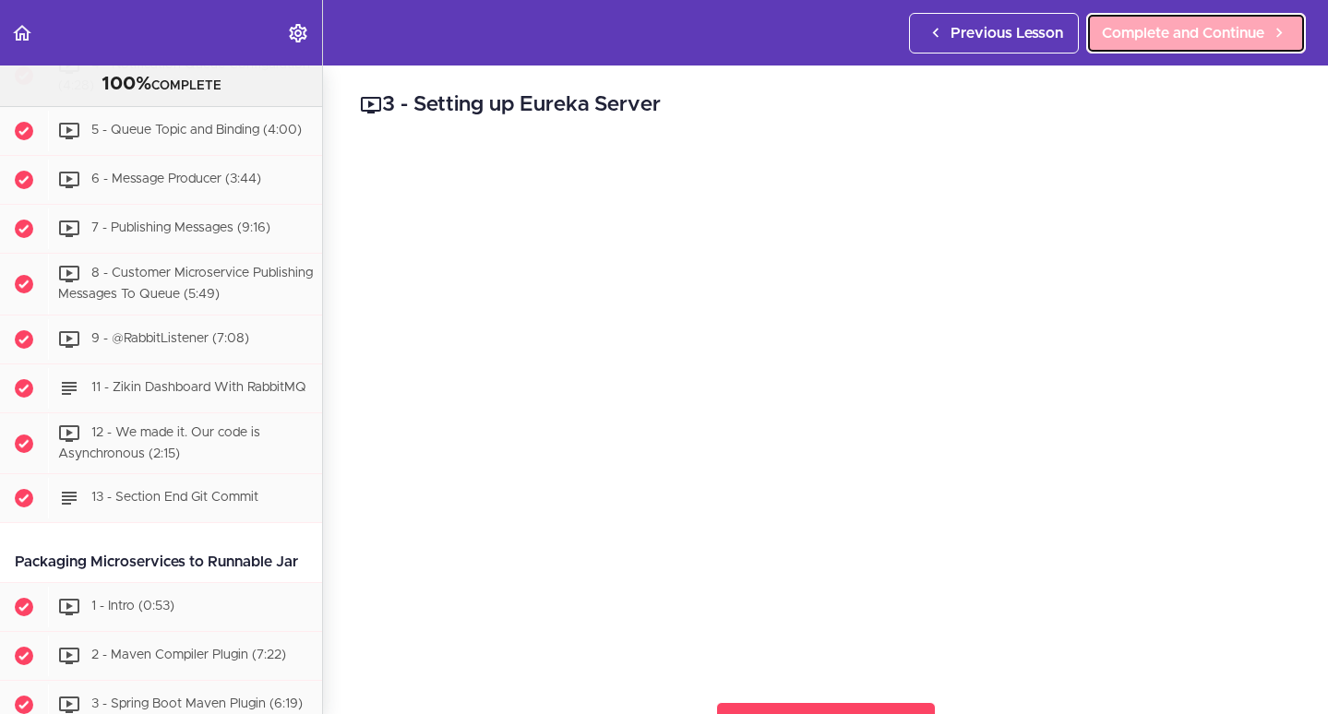
click at [1229, 46] on link "Complete and Continue" at bounding box center [1196, 33] width 220 height 41
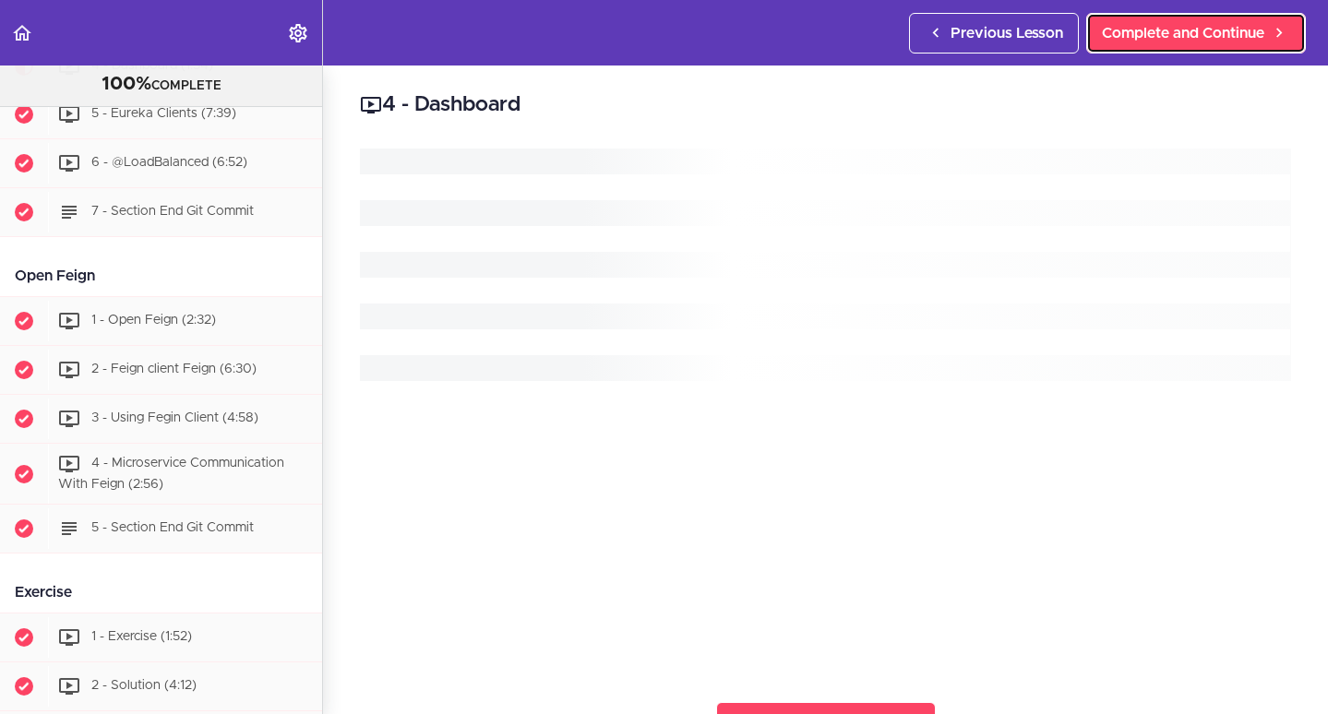
scroll to position [1747, 0]
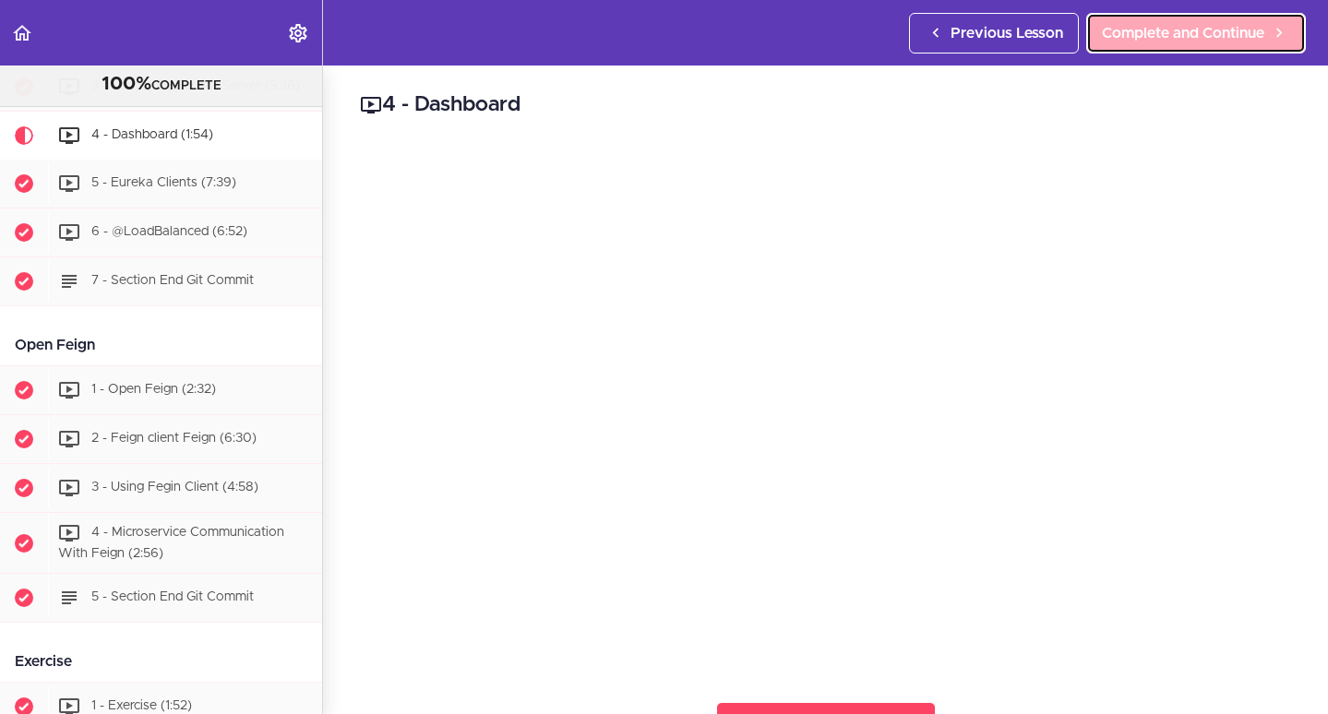
click at [1178, 28] on span "Complete and Continue" at bounding box center [1183, 33] width 162 height 22
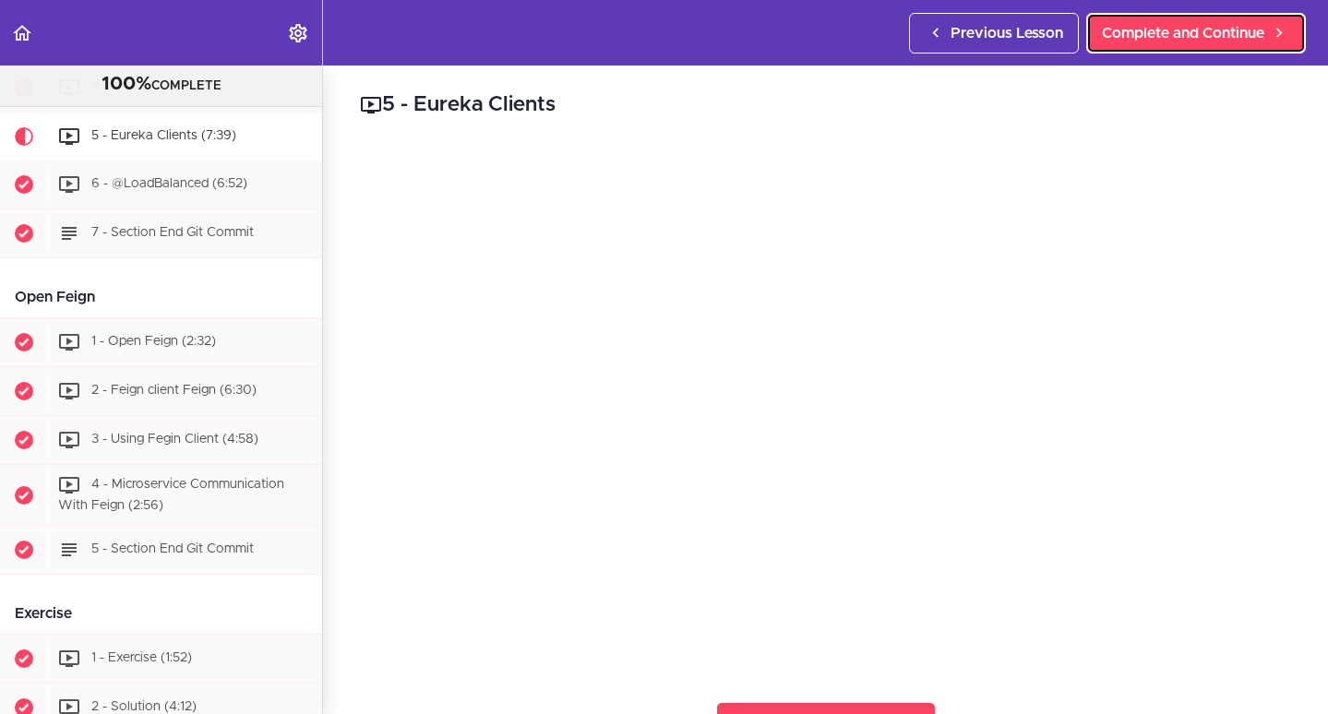
scroll to position [1796, 0]
click at [1206, 42] on span "Complete and Continue" at bounding box center [1183, 33] width 162 height 22
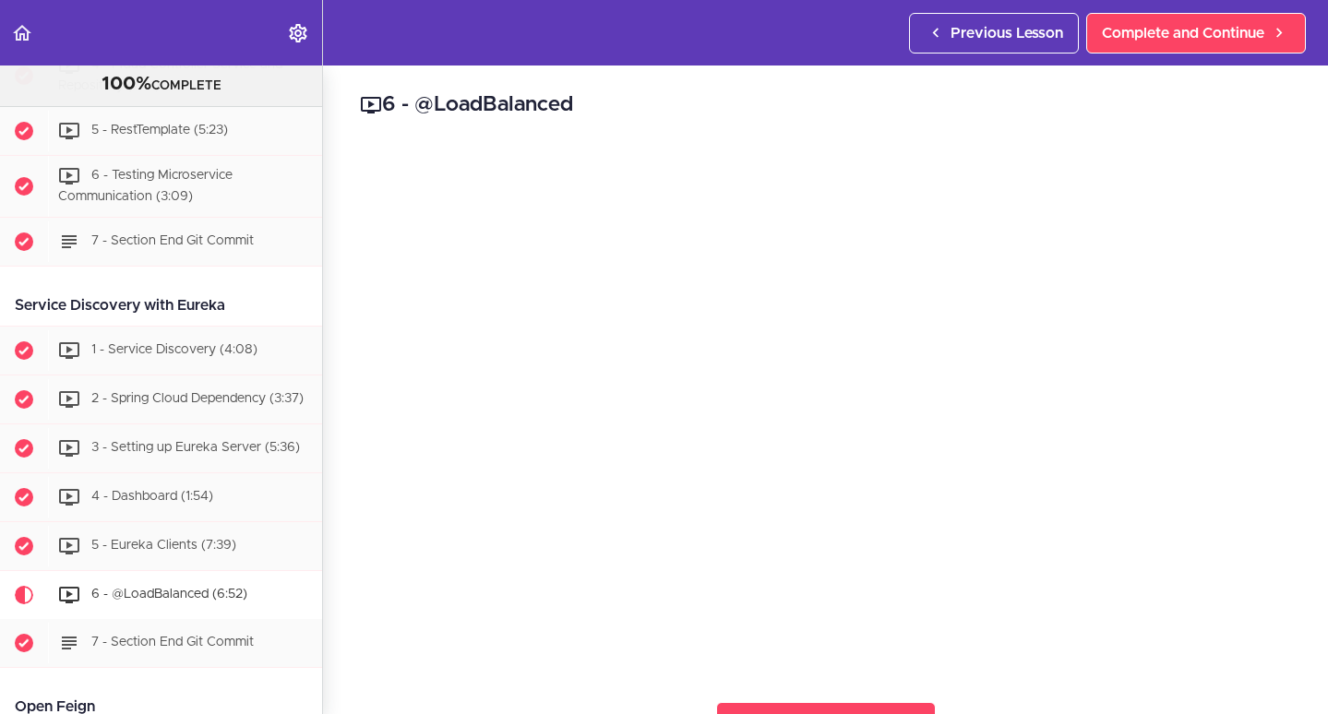
scroll to position [1237, 0]
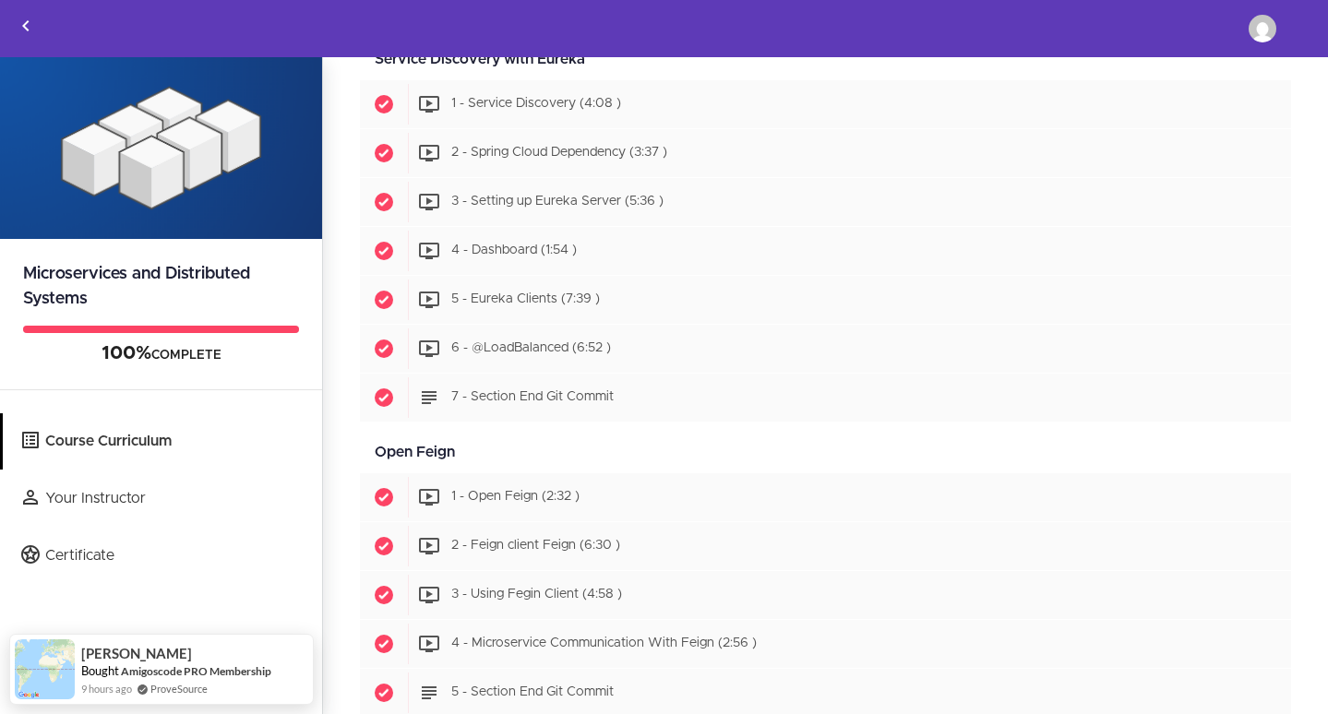
scroll to position [1158, 0]
